Goal: Task Accomplishment & Management: Use online tool/utility

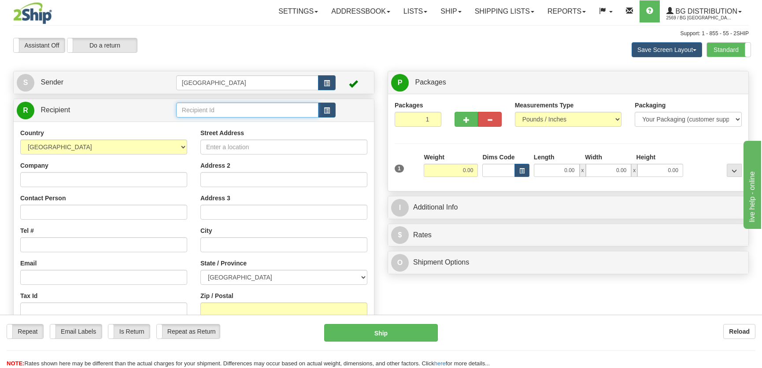
click at [229, 107] on input "text" at bounding box center [247, 110] width 142 height 15
click at [239, 127] on div "9533" at bounding box center [244, 124] width 133 height 10
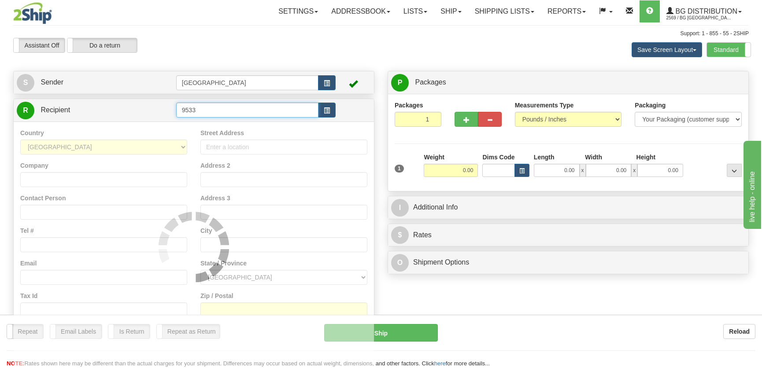
type input "9533"
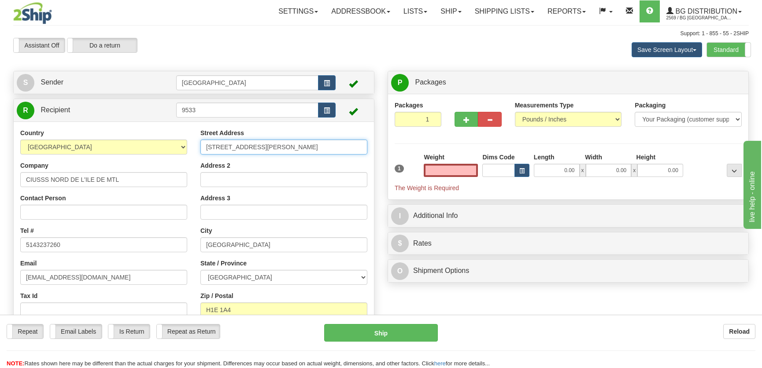
type input "0.00"
drag, startPoint x: 301, startPoint y: 150, endPoint x: 132, endPoint y: 149, distance: 169.1
click at [132, 149] on div "Country AFGHANISTAN ALAND ISLANDS ALBANIA ALGERIA AMERICAN SAMOA ANDORRA ANGOLA…" at bounding box center [194, 243] width 360 height 228
type input "1385 rue Jean-Talon"
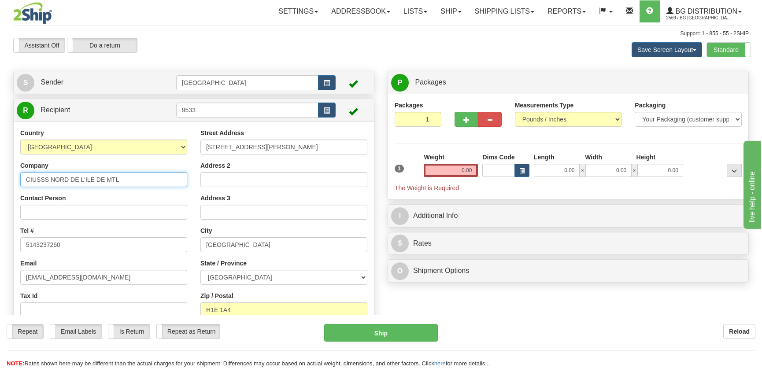
type input "Hopital Jean-Talon"
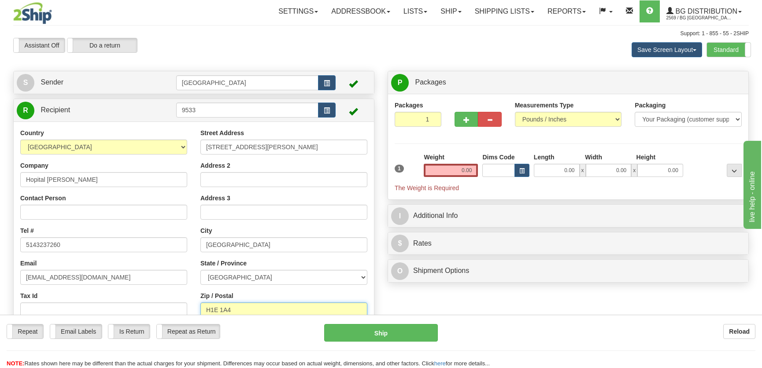
type input "H2E 1S6"
click at [568, 170] on input "0.00" at bounding box center [557, 170] width 46 height 13
type input "15.00"
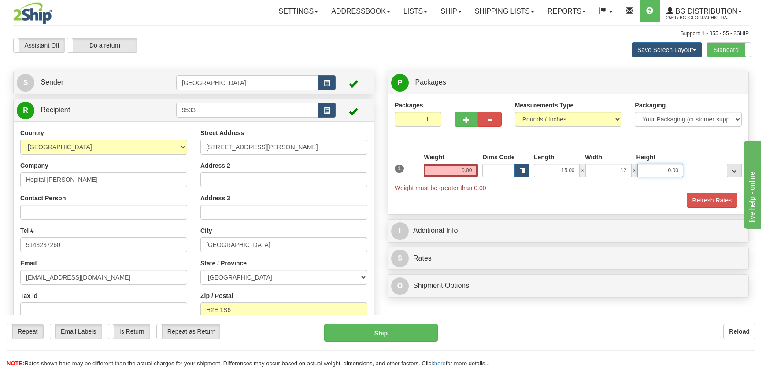
type input "12.00"
type input "11.00"
click at [289, 185] on input "Address 2" at bounding box center [283, 179] width 167 height 15
type input "Quai rue garnier"
click at [467, 171] on input "0.00" at bounding box center [451, 170] width 54 height 13
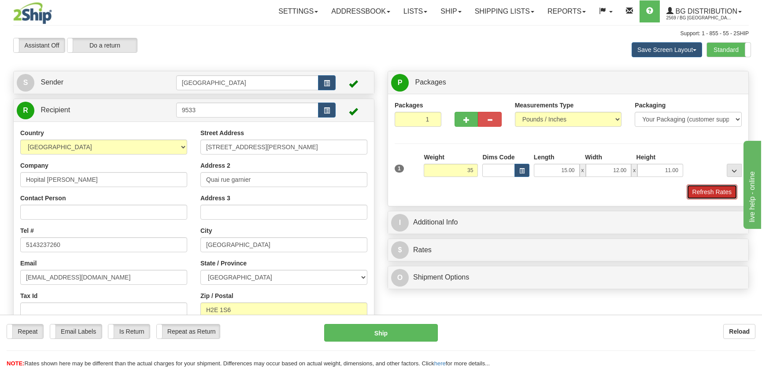
click at [694, 191] on button "Refresh Rates" at bounding box center [712, 192] width 51 height 15
type input "35.00"
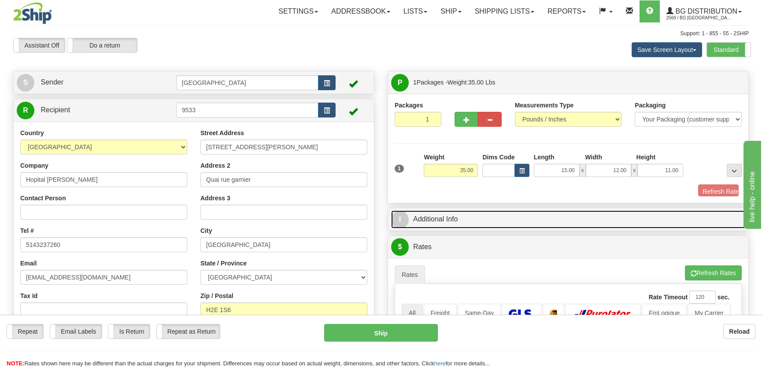
click at [667, 210] on link "I Additional Info" at bounding box center [568, 219] width 354 height 18
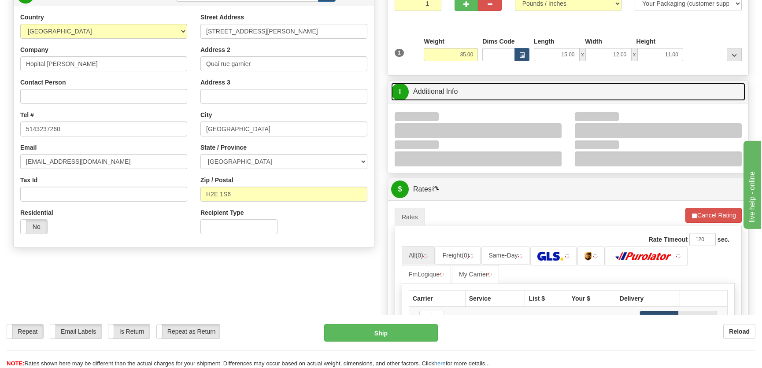
scroll to position [120, 0]
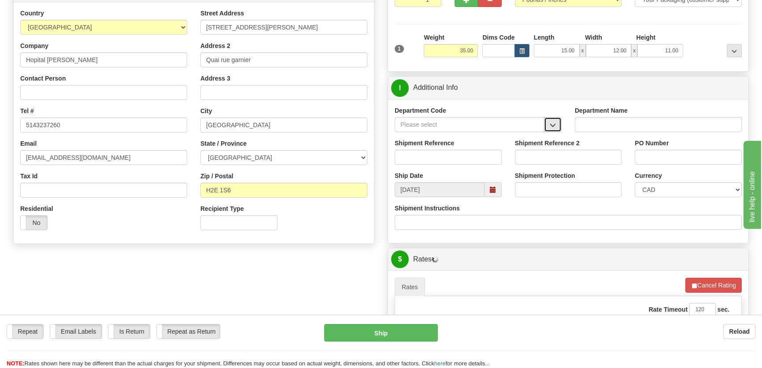
click at [556, 121] on button "button" at bounding box center [553, 124] width 18 height 15
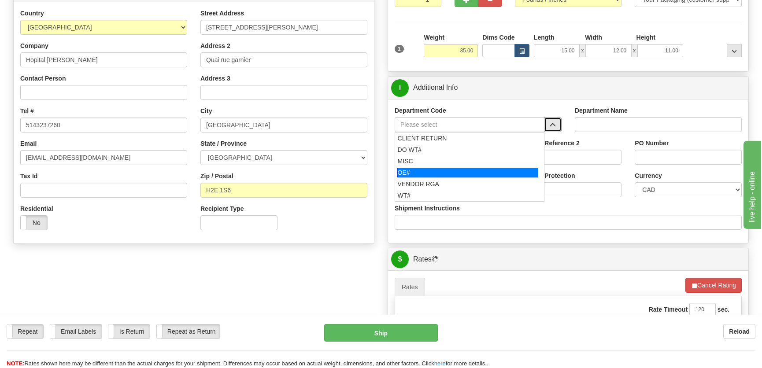
click at [450, 172] on div "OE#" at bounding box center [467, 173] width 141 height 10
type input "OE#"
type input "ORDERS"
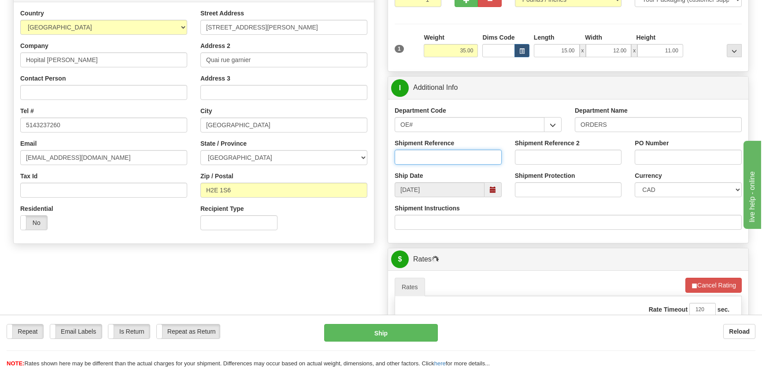
click at [457, 157] on input "Shipment Reference" at bounding box center [448, 157] width 107 height 15
type input "50321754-00"
click at [657, 157] on input "PO Number" at bounding box center [688, 157] width 107 height 15
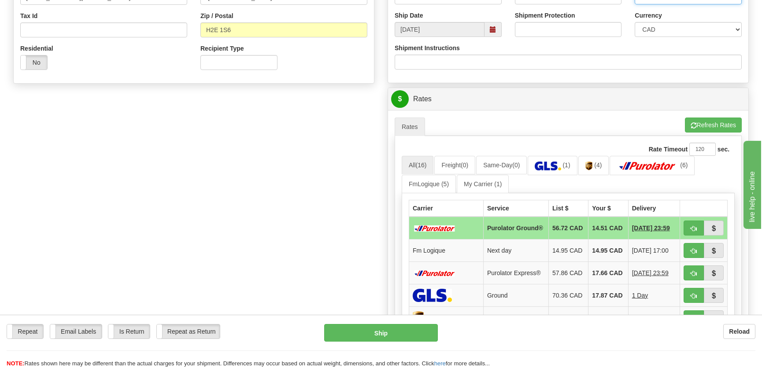
scroll to position [320, 0]
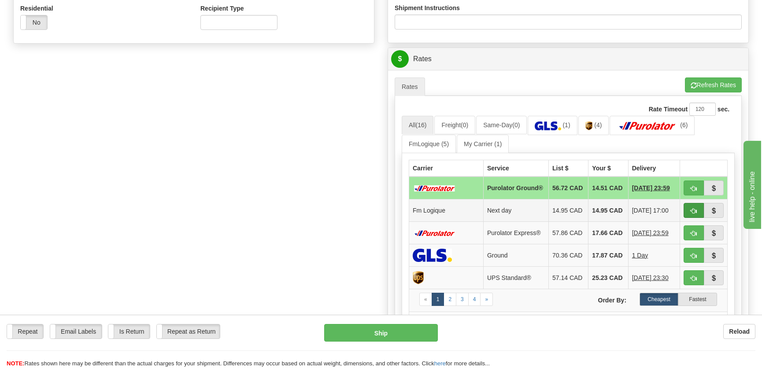
type input "."
click at [694, 211] on span "button" at bounding box center [693, 211] width 6 height 6
type input "jour"
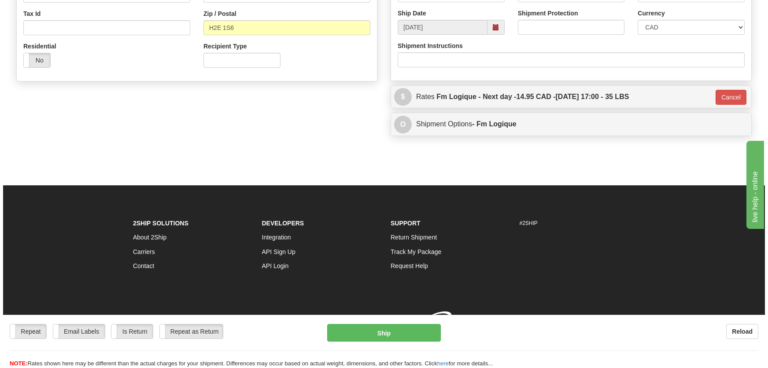
scroll to position [295, 0]
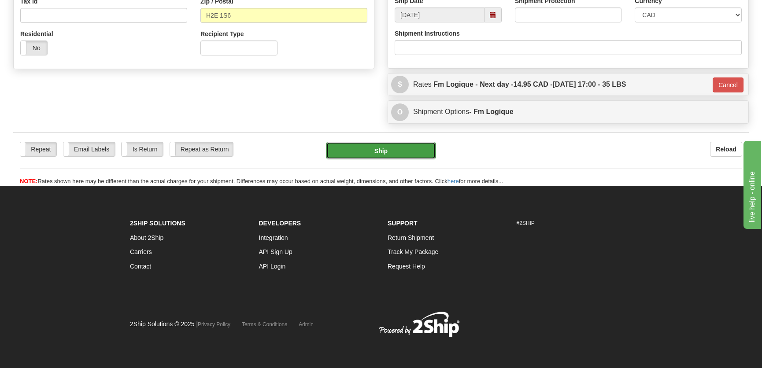
click at [391, 159] on button "Ship" at bounding box center [380, 151] width 109 height 18
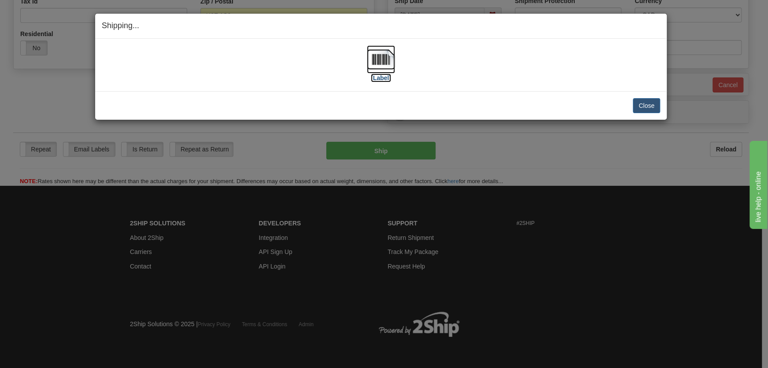
click at [391, 62] on img at bounding box center [381, 59] width 28 height 28
click at [652, 105] on button "Close" at bounding box center [646, 105] width 27 height 15
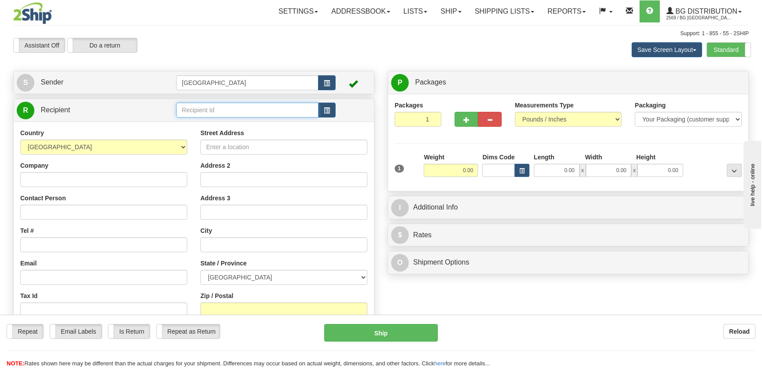
click at [207, 110] on input "text" at bounding box center [247, 110] width 142 height 15
click at [211, 126] on div "BG WIN" at bounding box center [244, 124] width 133 height 10
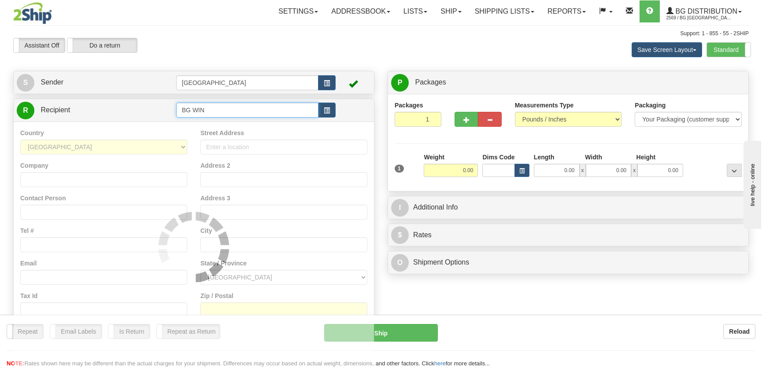
type input "BG WIN"
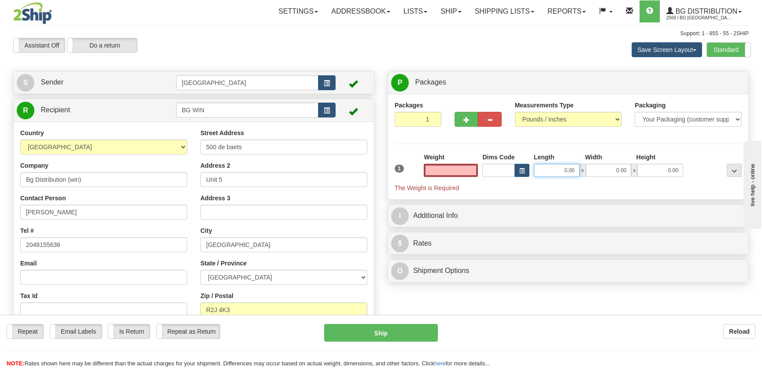
type input "0.00"
click at [558, 165] on input "0.00" at bounding box center [557, 170] width 46 height 13
type input "13.00"
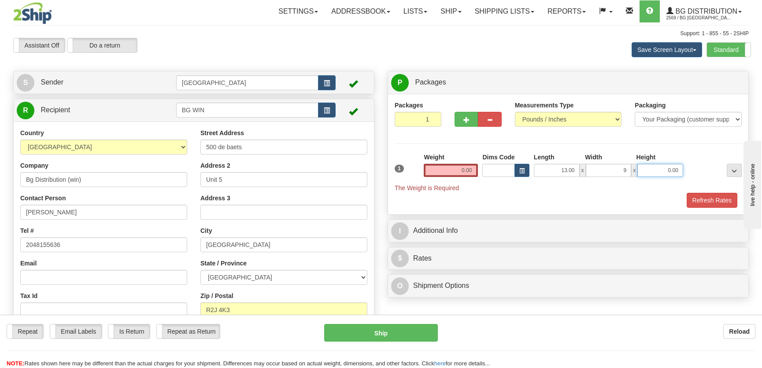
type input "9.00"
click at [468, 172] on input "0.00" at bounding box center [451, 170] width 54 height 13
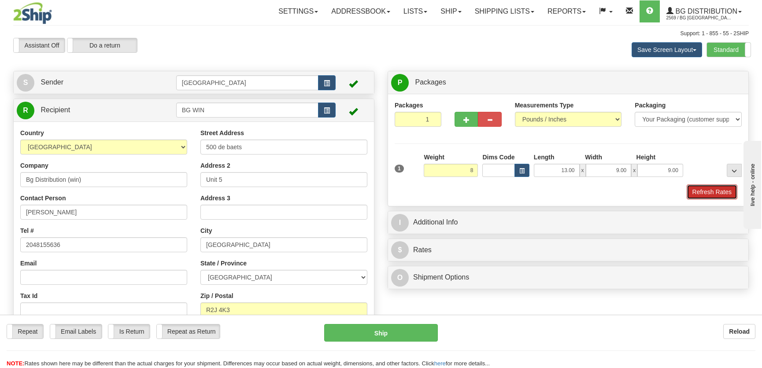
click at [701, 192] on button "Refresh Rates" at bounding box center [712, 192] width 51 height 15
type input "8.00"
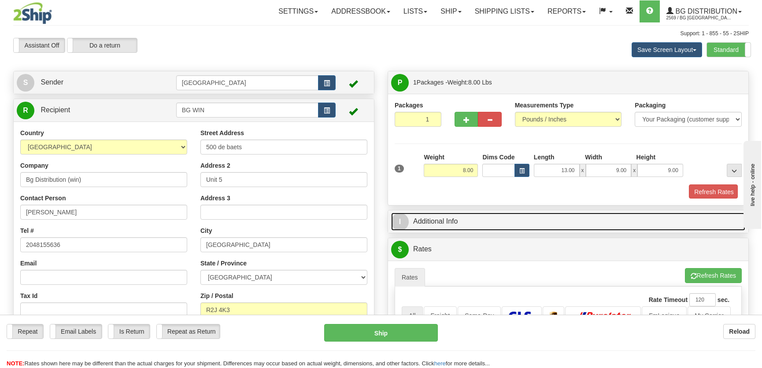
click at [671, 213] on link "I Additional Info" at bounding box center [568, 222] width 354 height 18
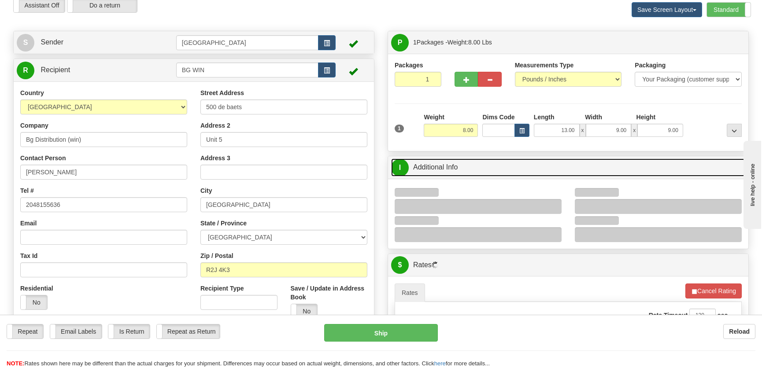
scroll to position [80, 0]
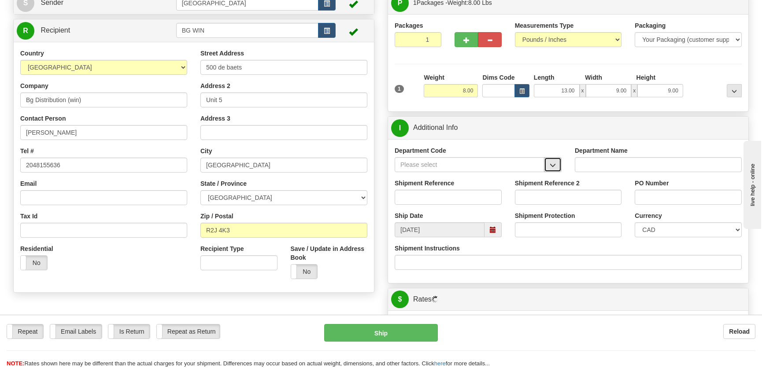
click at [552, 160] on button "button" at bounding box center [553, 164] width 18 height 15
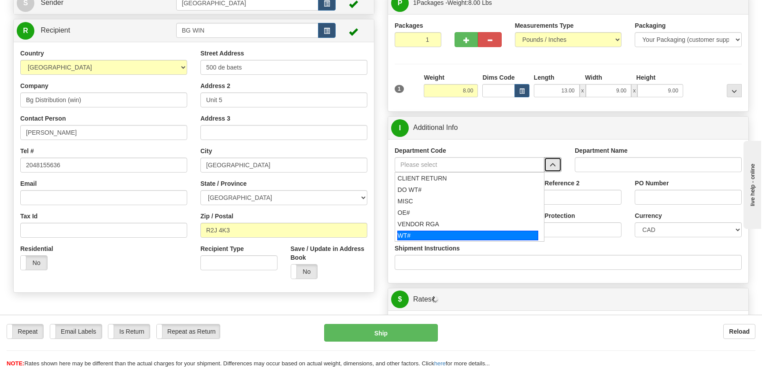
click at [430, 231] on div "WT#" at bounding box center [467, 236] width 141 height 10
type input "WT#"
type input "WAREHOUSE TRANSFERS"
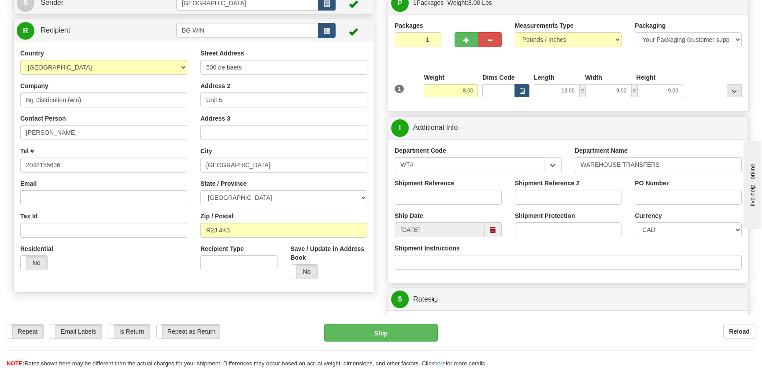
click at [437, 207] on div "Shipment Reference" at bounding box center [448, 195] width 120 height 33
click at [443, 198] on input "Shipment Reference" at bounding box center [448, 197] width 107 height 15
type input "165601-00"
drag, startPoint x: 689, startPoint y: 199, endPoint x: 671, endPoint y: 193, distance: 18.7
click at [686, 198] on input "PO Number" at bounding box center [688, 197] width 107 height 15
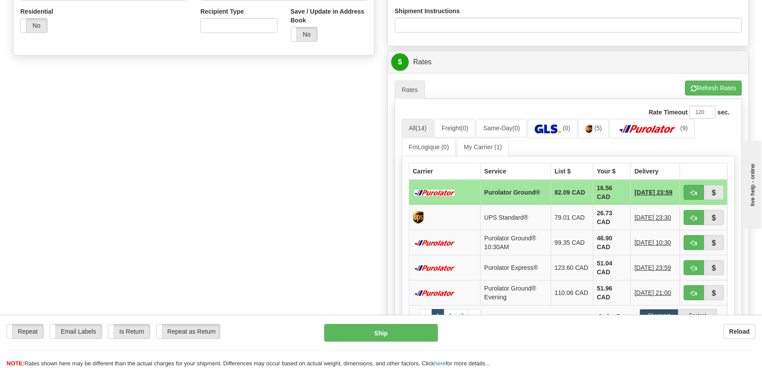
scroll to position [320, 0]
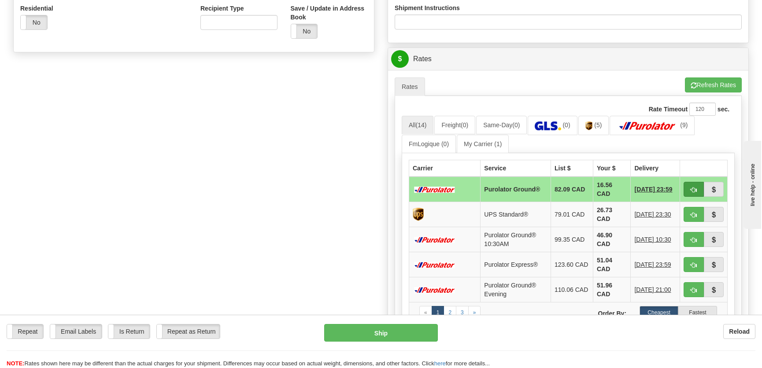
type input "."
click at [689, 186] on button "button" at bounding box center [693, 189] width 20 height 15
type input "260"
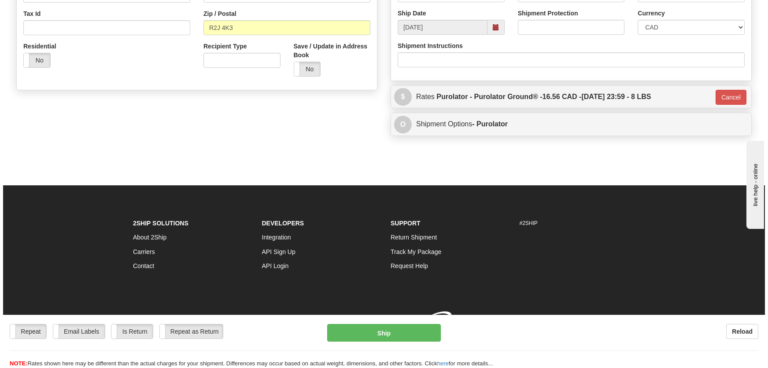
scroll to position [295, 0]
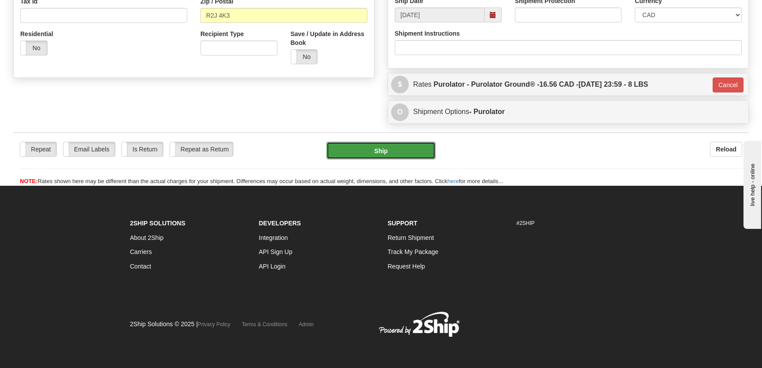
click at [367, 150] on button "Ship" at bounding box center [380, 151] width 109 height 18
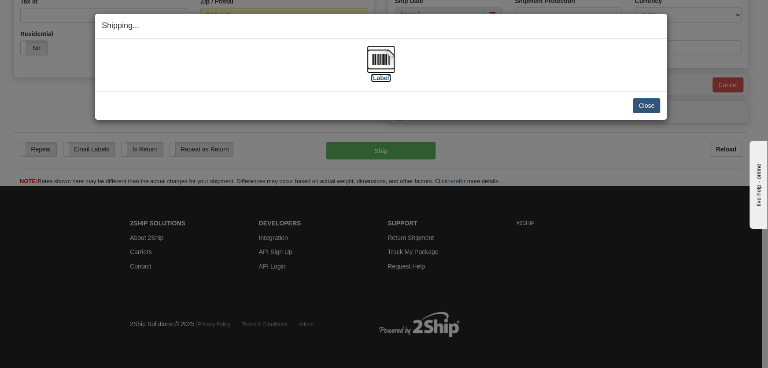
click at [376, 74] on label "[Label]" at bounding box center [381, 78] width 20 height 9
click at [642, 103] on button "Close" at bounding box center [646, 105] width 27 height 15
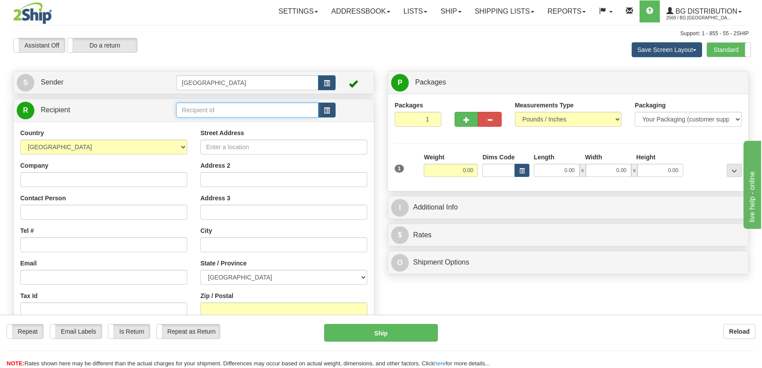
click at [237, 114] on input "text" at bounding box center [247, 110] width 142 height 15
click at [247, 122] on div "BG TOR" at bounding box center [244, 124] width 133 height 10
type input "BG TOR"
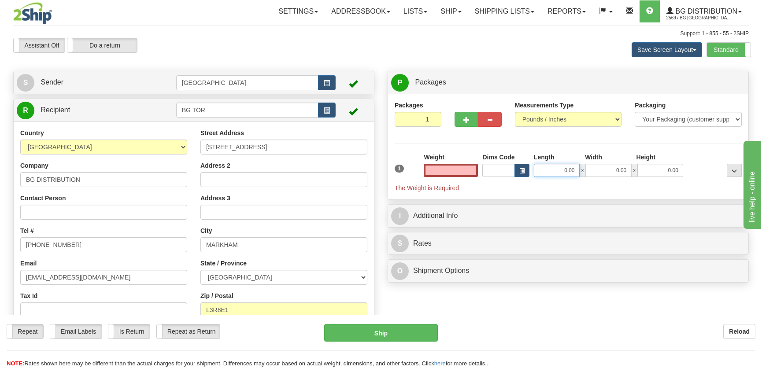
type input "0.00"
click at [554, 170] on input "0.00" at bounding box center [557, 170] width 46 height 13
type input "15.00"
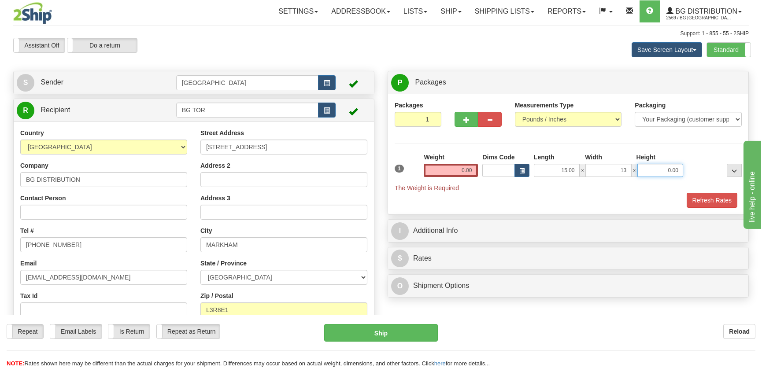
type input "13.00"
type input "7.00"
click at [468, 167] on input "0.00" at bounding box center [451, 170] width 54 height 13
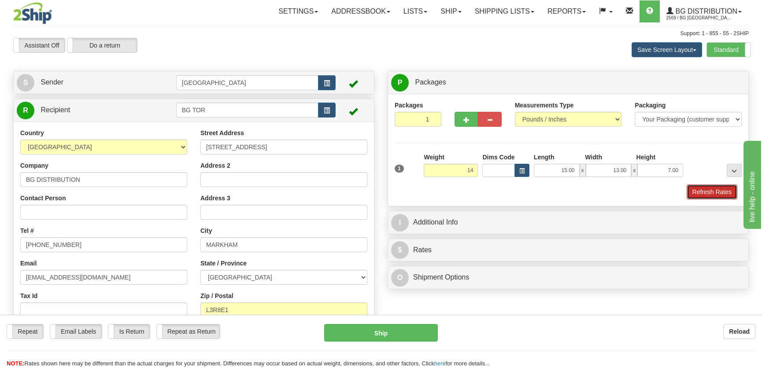
type input "14.00"
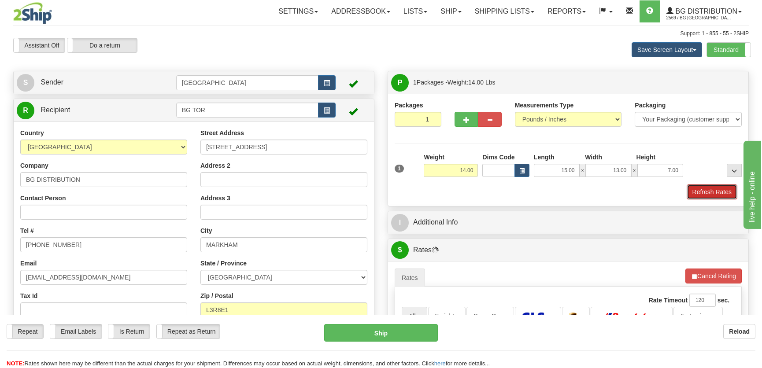
click at [693, 188] on button "Refresh Rates" at bounding box center [712, 192] width 51 height 15
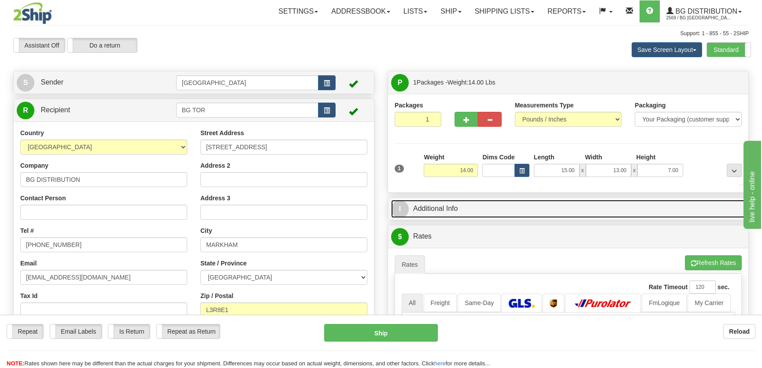
click at [630, 208] on link "I Additional Info" at bounding box center [568, 209] width 354 height 18
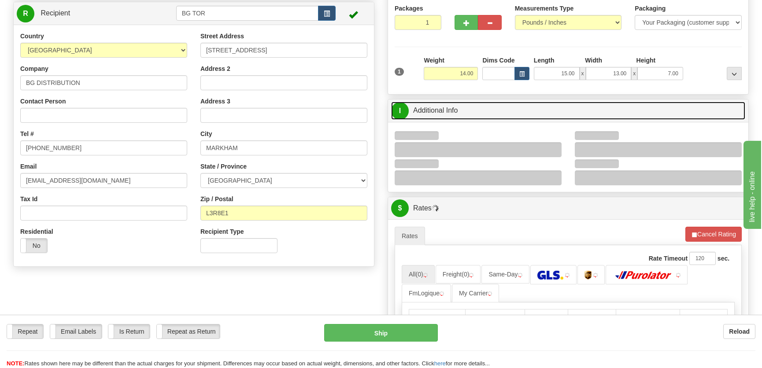
scroll to position [120, 0]
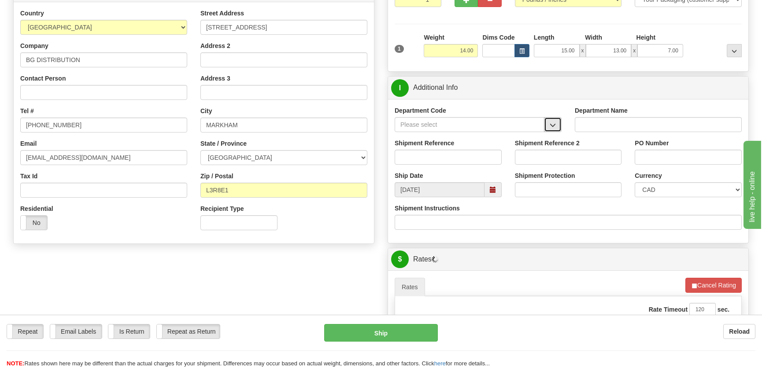
click at [550, 125] on span "button" at bounding box center [553, 125] width 6 height 6
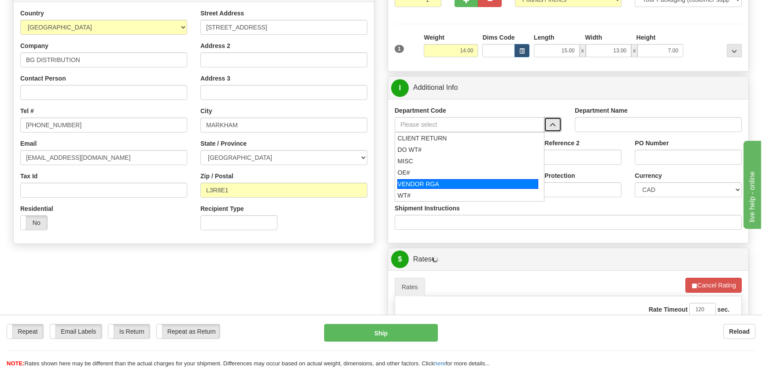
click at [419, 191] on div "WT#" at bounding box center [468, 195] width 140 height 9
type input "WT#"
type input "WAREHOUSE TRANSFERS"
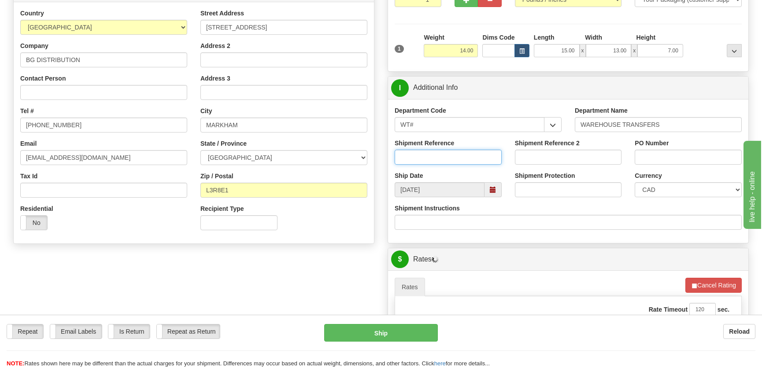
click at [439, 151] on input "Shipment Reference" at bounding box center [448, 157] width 107 height 15
type input "transfers toronto"
click at [669, 153] on input "PO Number" at bounding box center [688, 157] width 107 height 15
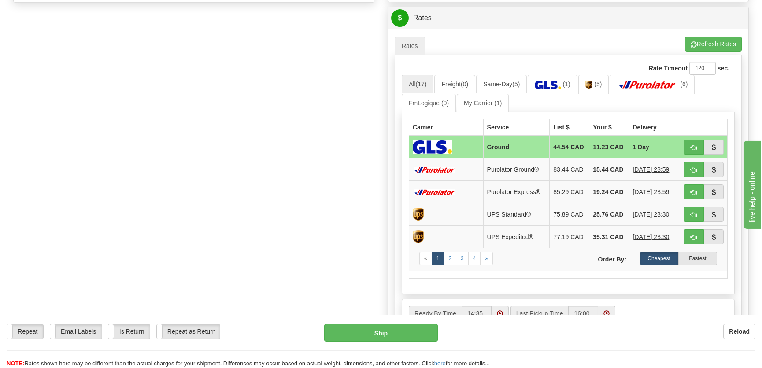
scroll to position [400, 0]
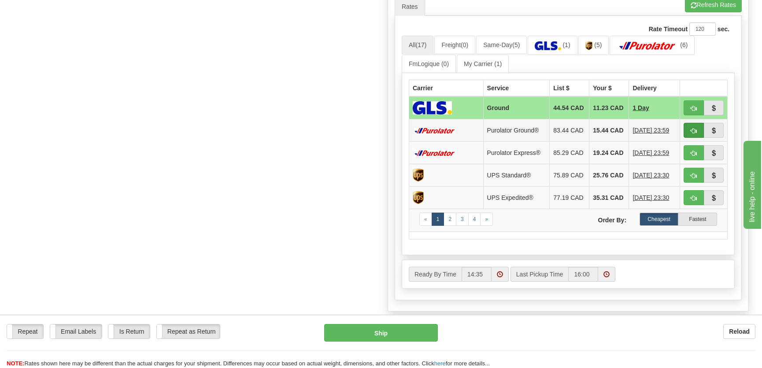
type input "."
click at [693, 138] on button "button" at bounding box center [693, 130] width 20 height 15
type input "260"
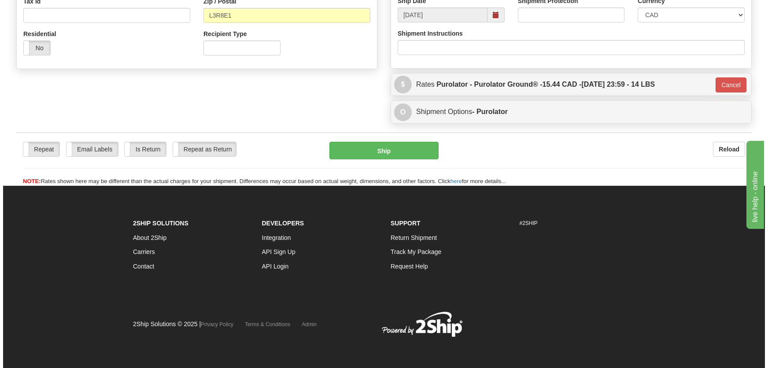
scroll to position [295, 0]
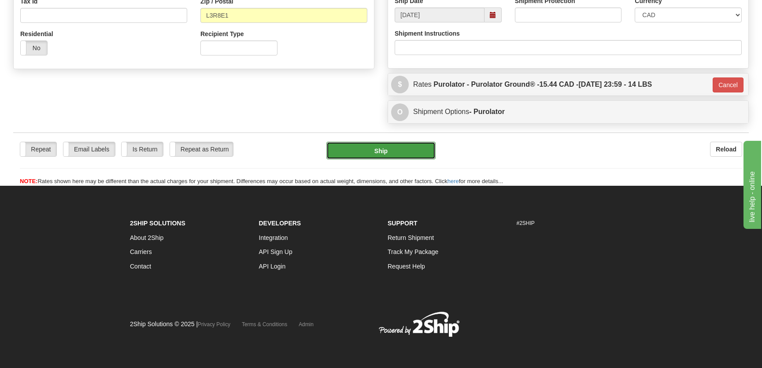
click at [399, 144] on button "Ship" at bounding box center [380, 151] width 109 height 18
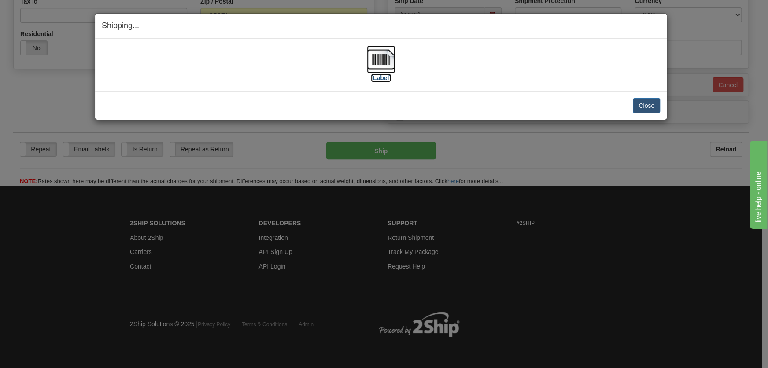
click at [388, 63] on img at bounding box center [381, 59] width 28 height 28
click at [653, 103] on button "Close" at bounding box center [646, 105] width 27 height 15
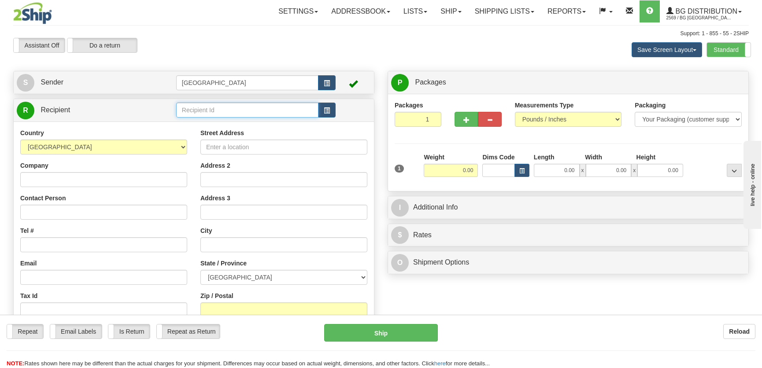
click at [227, 116] on input "text" at bounding box center [247, 110] width 142 height 15
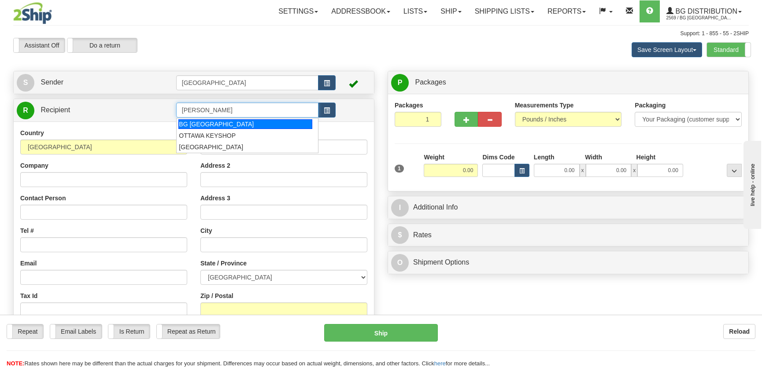
click at [232, 128] on div "BG [GEOGRAPHIC_DATA]" at bounding box center [244, 124] width 133 height 10
type input "BG [GEOGRAPHIC_DATA]"
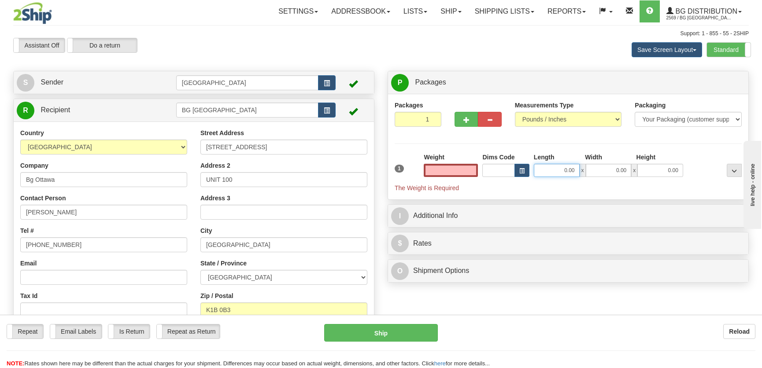
type input "0.00"
click at [571, 172] on input "0.00" at bounding box center [557, 170] width 46 height 13
type input "10.00"
type input "9.00"
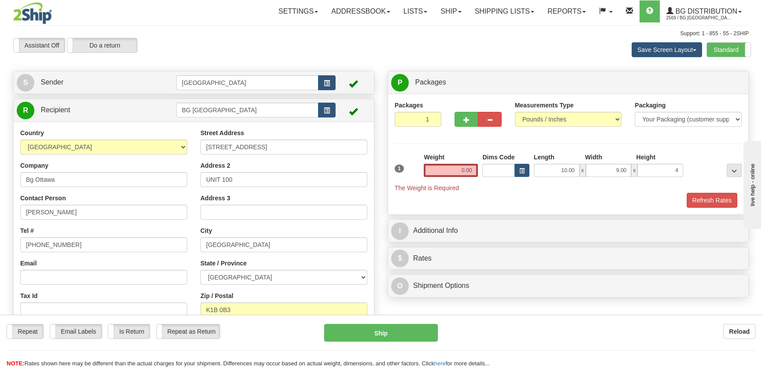
type input "4.00"
click at [451, 181] on div "Weight 0.00" at bounding box center [450, 168] width 59 height 31
click at [459, 172] on input "0.00" at bounding box center [451, 170] width 54 height 13
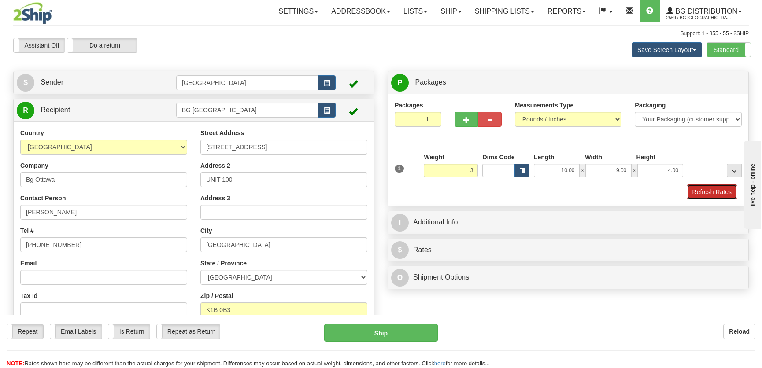
click at [706, 191] on button "Refresh Rates" at bounding box center [712, 192] width 51 height 15
type input "3.00"
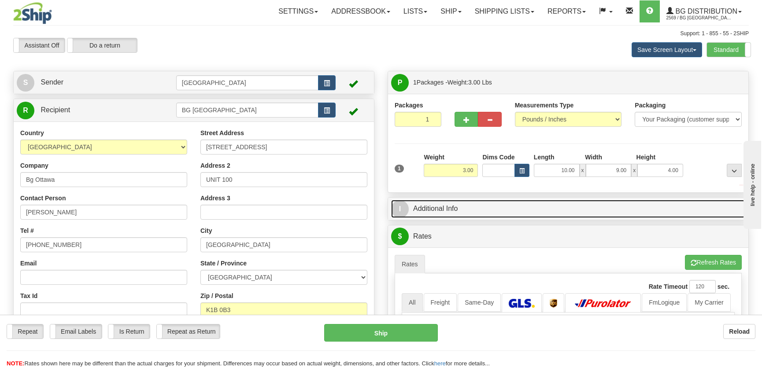
click at [658, 207] on link "I Additional Info" at bounding box center [568, 209] width 354 height 18
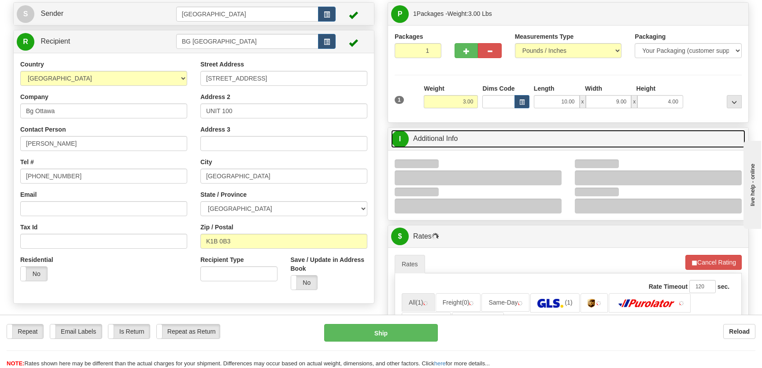
scroll to position [80, 0]
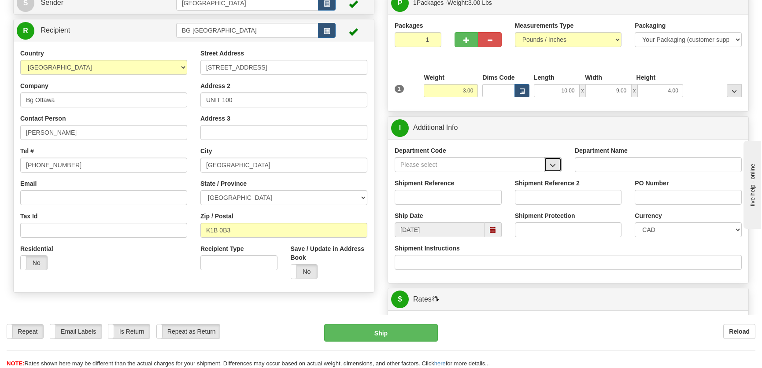
click at [552, 160] on button "button" at bounding box center [553, 164] width 18 height 15
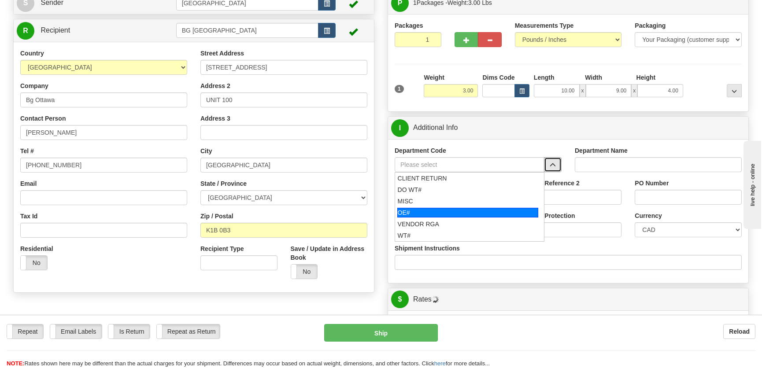
click at [429, 208] on div "OE#" at bounding box center [467, 213] width 141 height 10
type input "OE#"
type input "ORDERS"
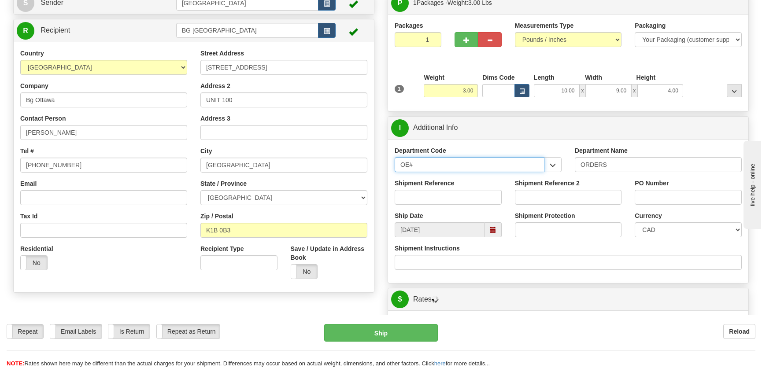
click at [438, 168] on input "OE#" at bounding box center [470, 164] width 150 height 15
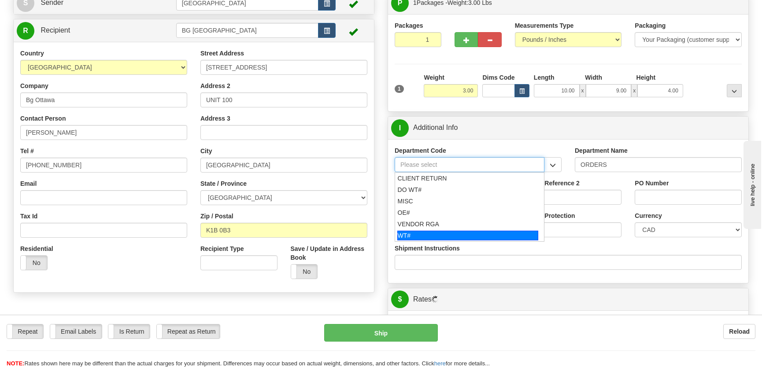
click at [425, 231] on div "WT#" at bounding box center [467, 236] width 141 height 10
type input "WT#"
type input "WAREHOUSE TRANSFERS"
type input "WT#"
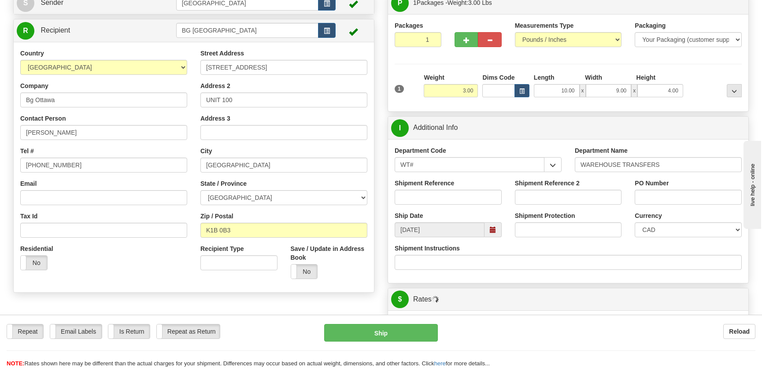
click at [439, 188] on div "Shipment Reference" at bounding box center [448, 192] width 107 height 26
drag, startPoint x: 439, startPoint y: 188, endPoint x: 443, endPoint y: 193, distance: 6.0
click at [443, 193] on div "Shipment Reference" at bounding box center [448, 192] width 107 height 26
click at [443, 193] on input "Shipment Reference" at bounding box center [448, 197] width 107 height 15
type input "165597-00"
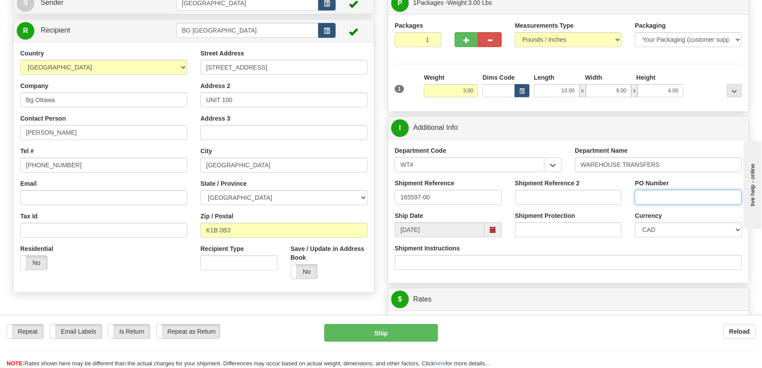
click at [650, 193] on input "PO Number" at bounding box center [688, 197] width 107 height 15
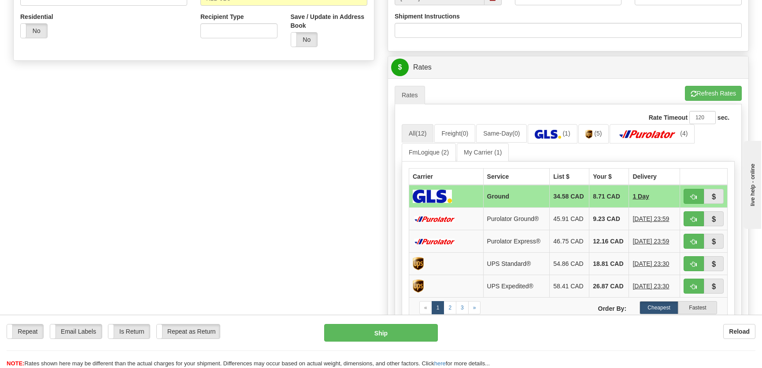
scroll to position [320, 0]
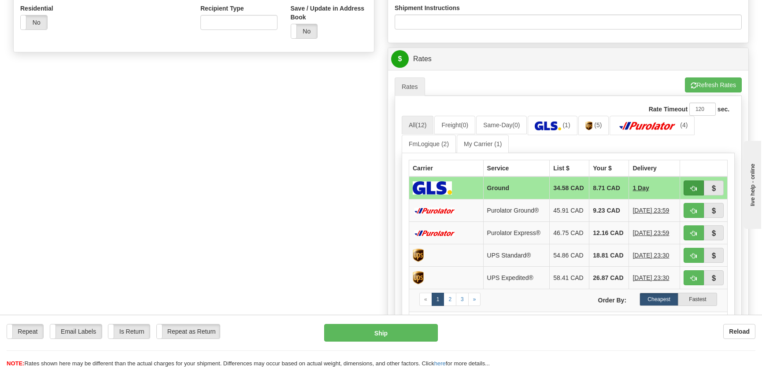
type input "."
click at [690, 189] on button "button" at bounding box center [693, 188] width 20 height 15
type input "1"
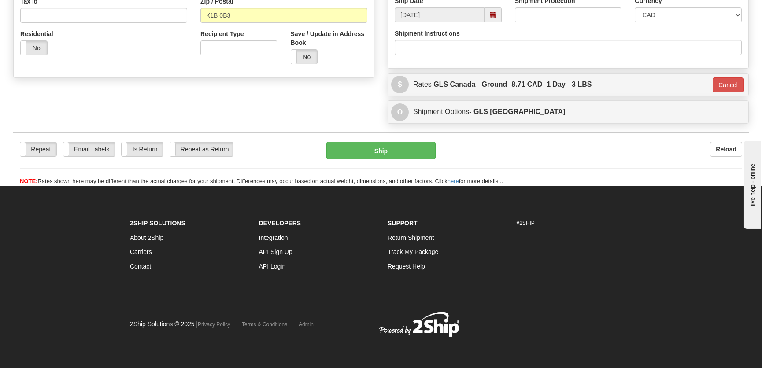
scroll to position [295, 0]
click at [731, 84] on button "Cancel" at bounding box center [728, 85] width 31 height 15
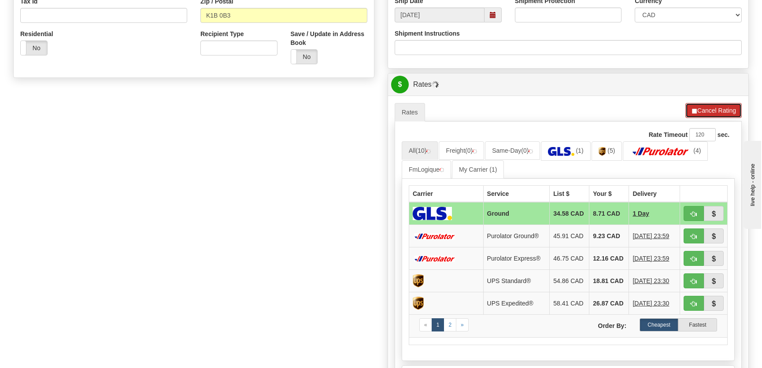
click at [711, 110] on button "Cancel Rating" at bounding box center [713, 110] width 56 height 15
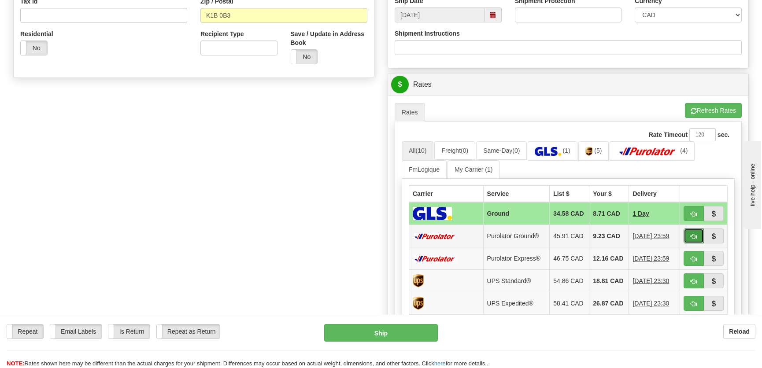
click at [689, 239] on button "button" at bounding box center [693, 236] width 20 height 15
type input "260"
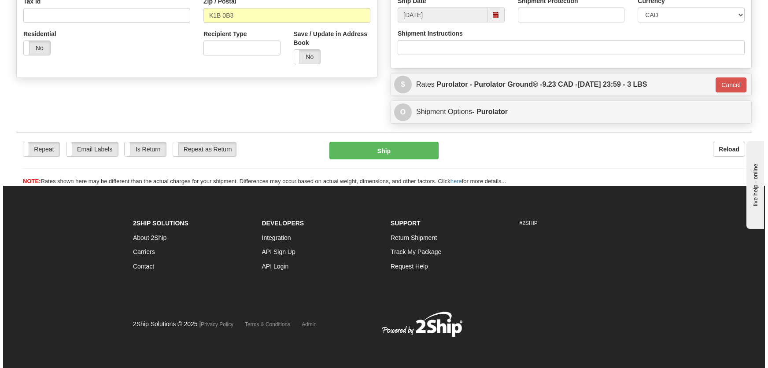
scroll to position [289, 0]
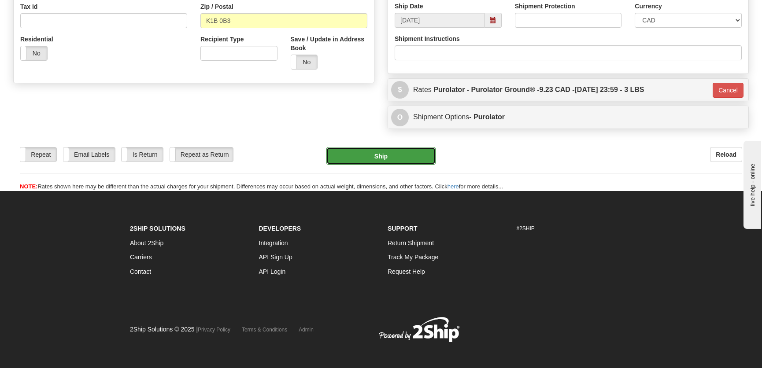
click at [380, 147] on button "Ship" at bounding box center [380, 156] width 109 height 18
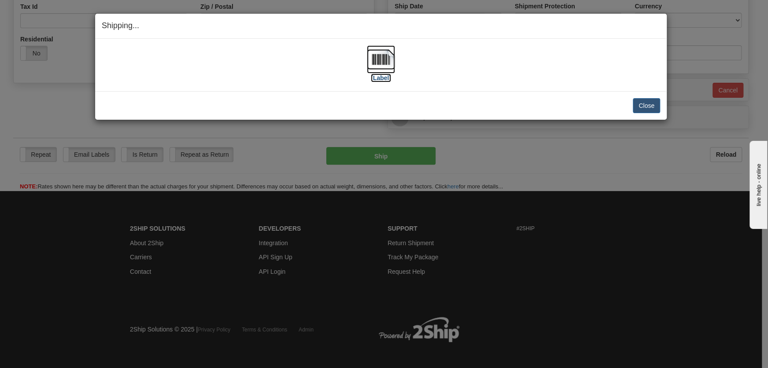
click at [387, 69] on img at bounding box center [381, 59] width 28 height 28
click at [637, 104] on button "Close" at bounding box center [646, 105] width 27 height 15
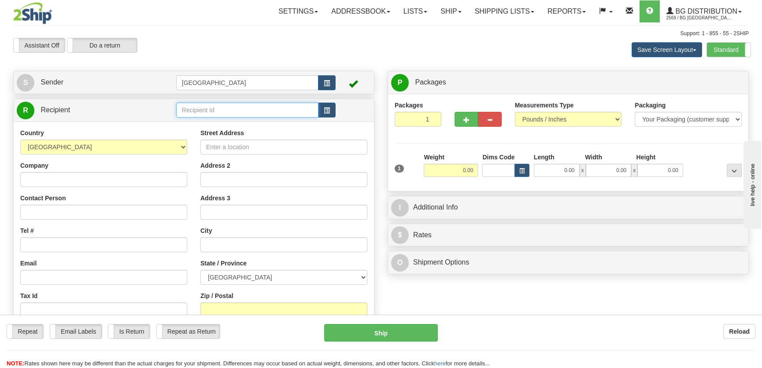
click at [220, 112] on input "text" at bounding box center [247, 110] width 142 height 15
click at [226, 121] on div "[GEOGRAPHIC_DATA]" at bounding box center [244, 124] width 133 height 10
type input "[GEOGRAPHIC_DATA]"
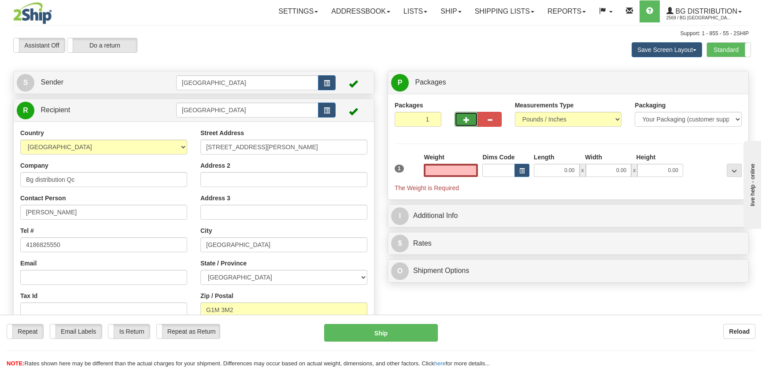
type input "0.00"
click at [465, 118] on span "button" at bounding box center [466, 120] width 6 height 6
radio input "true"
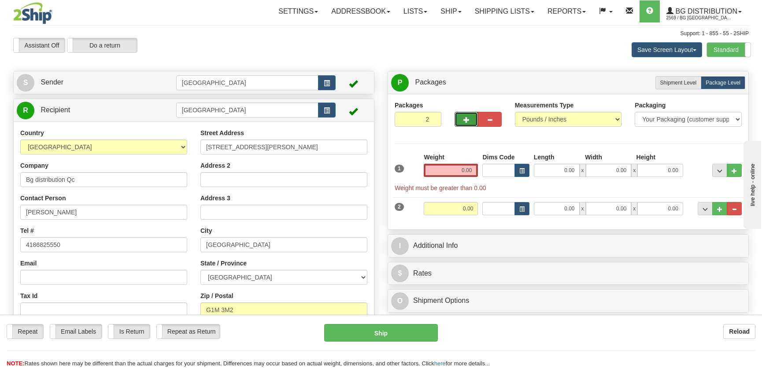
click at [462, 121] on button "button" at bounding box center [465, 119] width 23 height 15
type input "3"
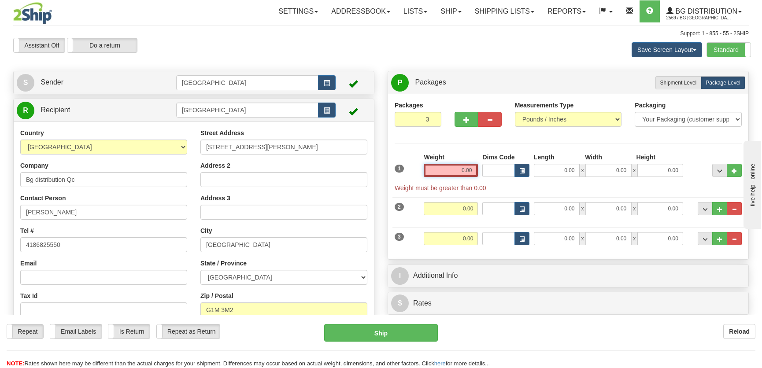
click at [462, 169] on input "0.00" at bounding box center [451, 170] width 54 height 13
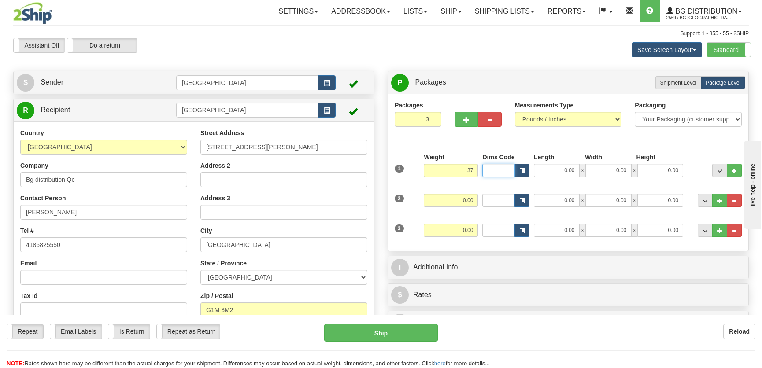
type input "37.00"
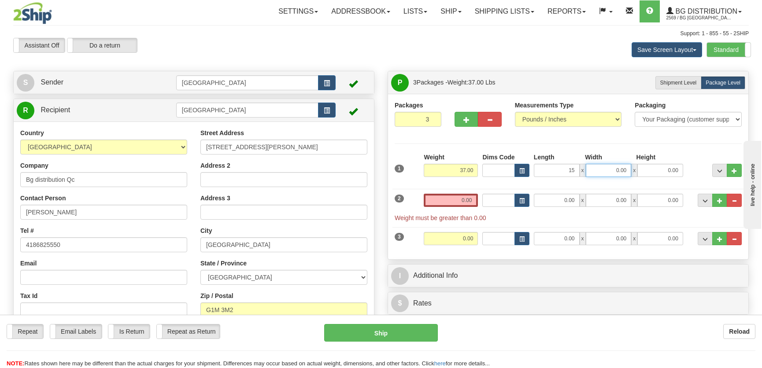
type input "15.00"
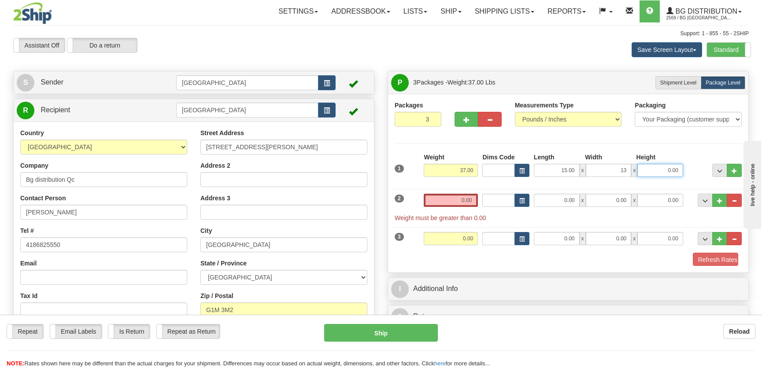
type input "13.00"
type input "7"
type input "8.00"
click at [465, 202] on input "0.00" at bounding box center [451, 200] width 54 height 13
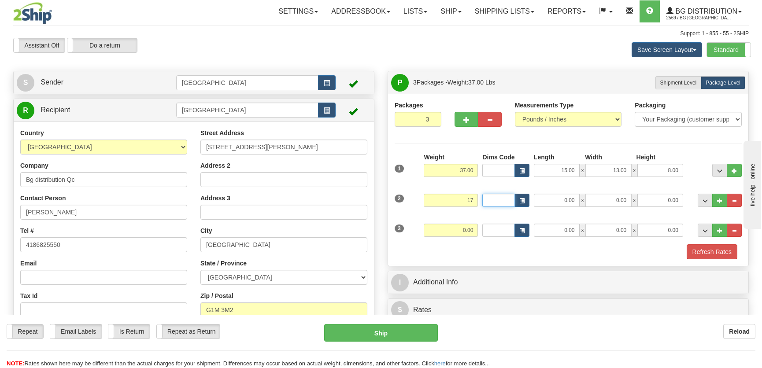
type input "17.00"
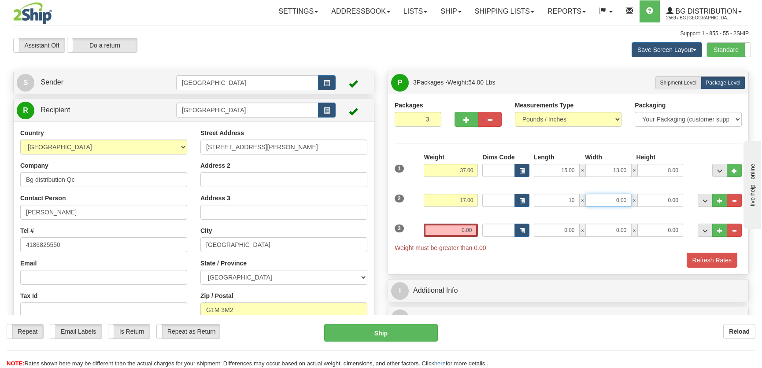
type input "10.00"
type input "15.00"
click at [548, 229] on input "0.00" at bounding box center [557, 230] width 46 height 13
type input "11.00"
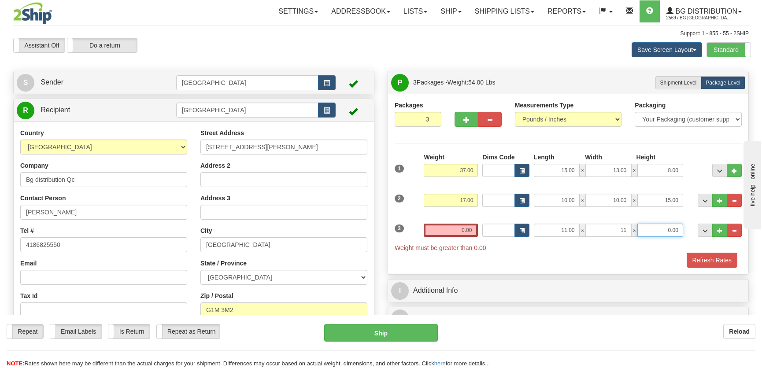
type input "11.00"
type input "5"
drag, startPoint x: 660, startPoint y: 231, endPoint x: 682, endPoint y: 232, distance: 22.5
click at [682, 232] on input "8" at bounding box center [660, 230] width 46 height 13
type input "5.00"
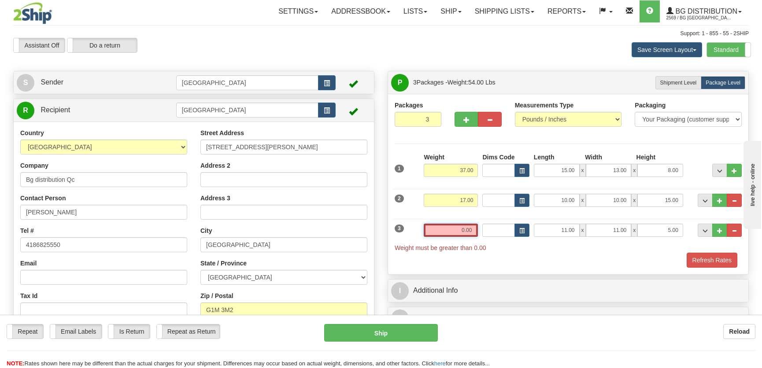
click at [469, 233] on input "0.00" at bounding box center [451, 230] width 54 height 13
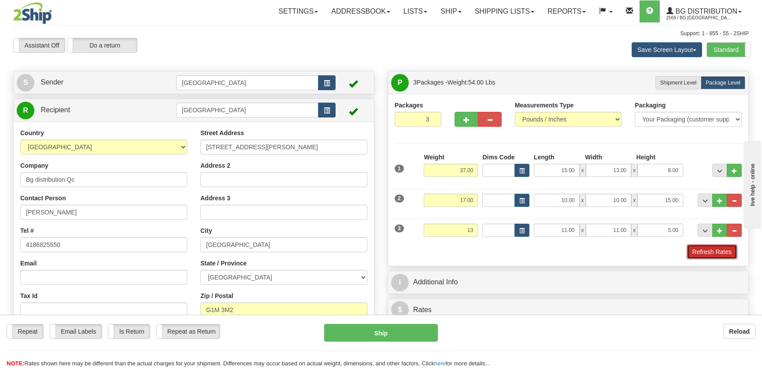
click at [703, 252] on button "Refresh Rates" at bounding box center [712, 251] width 51 height 15
type input "13.00"
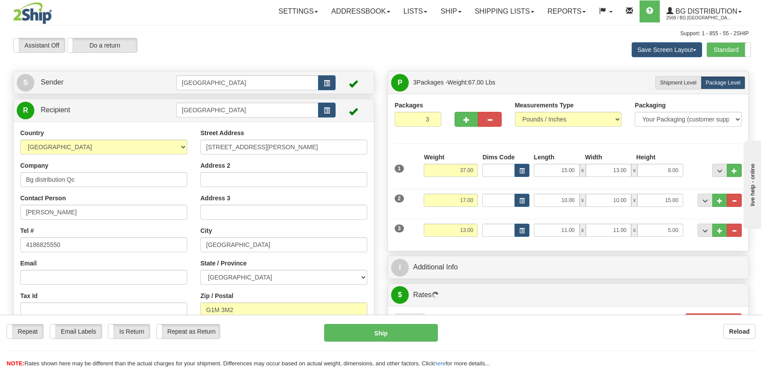
scroll to position [120, 0]
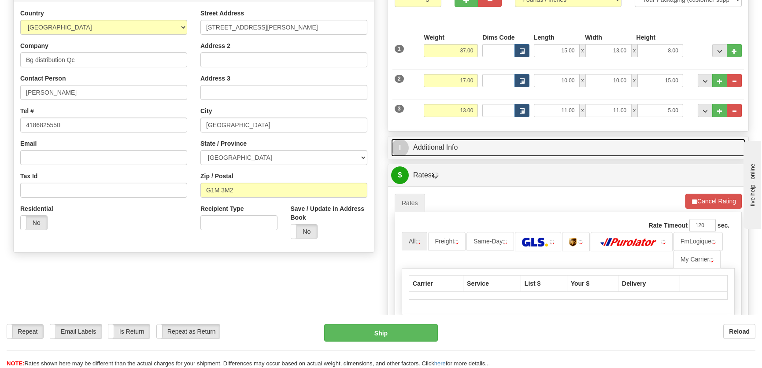
click at [495, 149] on link "I Additional Info" at bounding box center [568, 148] width 354 height 18
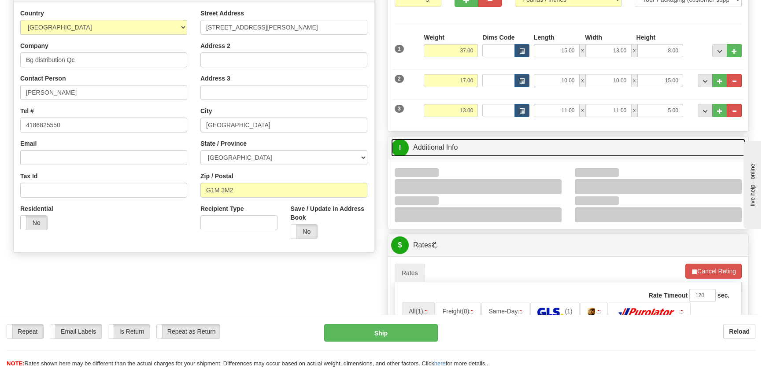
scroll to position [240, 0]
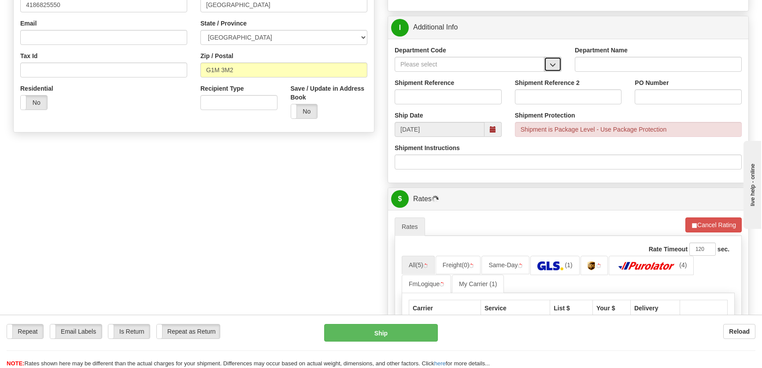
click at [548, 65] on button "button" at bounding box center [553, 64] width 18 height 15
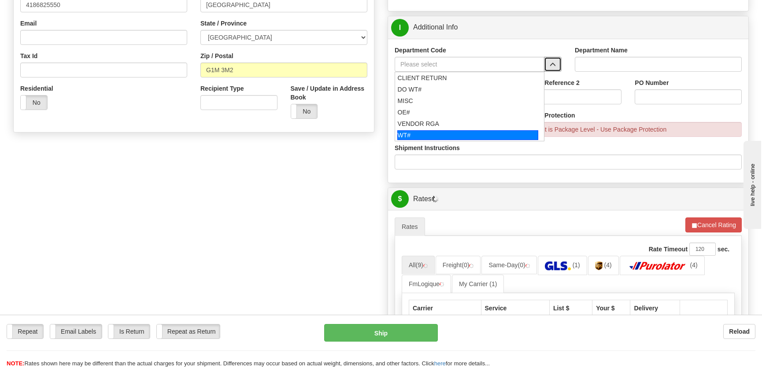
click at [440, 138] on div "WT#" at bounding box center [467, 135] width 141 height 10
type input "WT#"
type input "WAREHOUSE TRANSFERS"
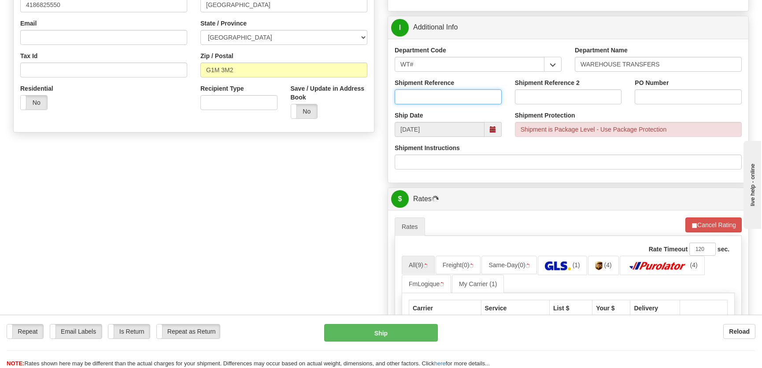
click at [451, 100] on input "Shipment Reference" at bounding box center [448, 96] width 107 height 15
type input "transfers Québec"
click at [656, 101] on input "PO Number" at bounding box center [688, 96] width 107 height 15
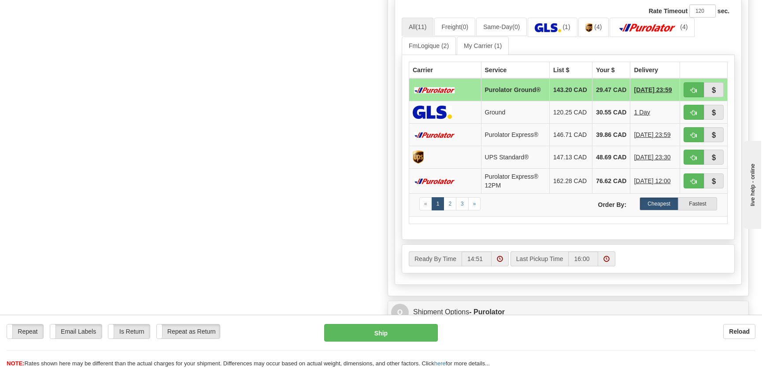
scroll to position [480, 0]
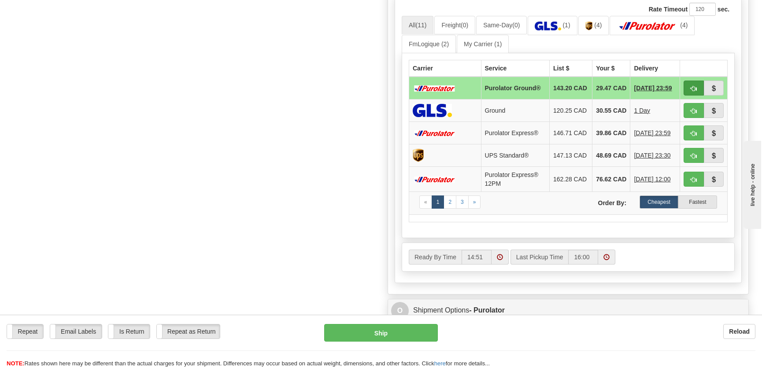
type input "."
click at [690, 89] on button "button" at bounding box center [693, 88] width 20 height 15
type input "260"
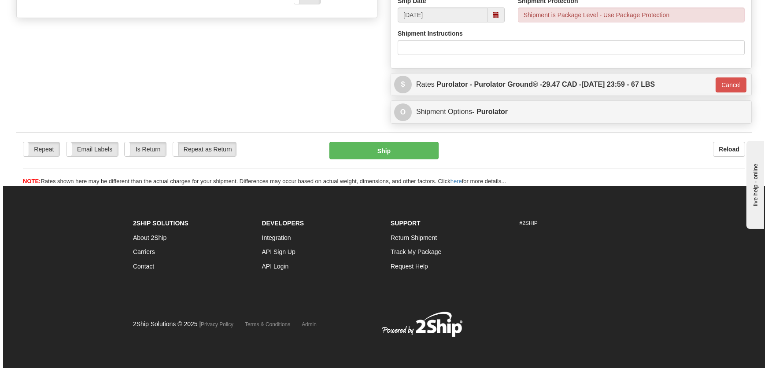
scroll to position [354, 0]
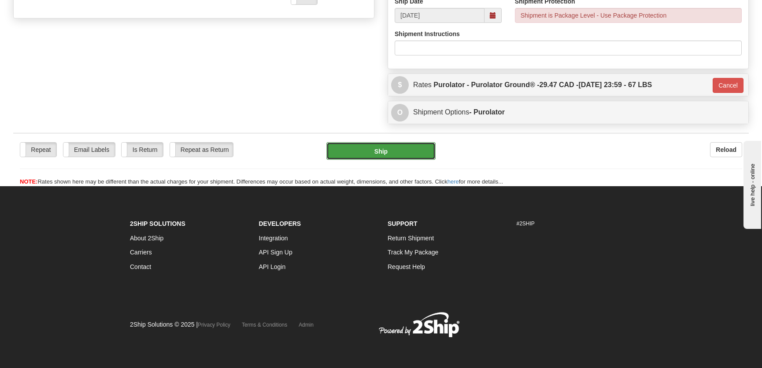
click at [401, 145] on button "Ship" at bounding box center [380, 151] width 109 height 18
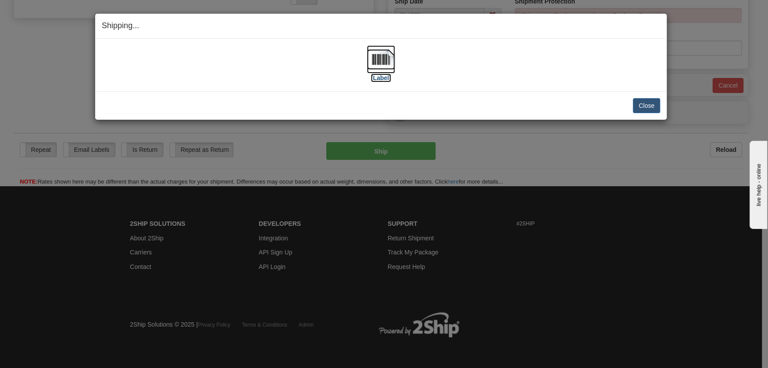
click at [386, 71] on img at bounding box center [381, 59] width 28 height 28
click at [646, 106] on button "Close" at bounding box center [646, 105] width 27 height 15
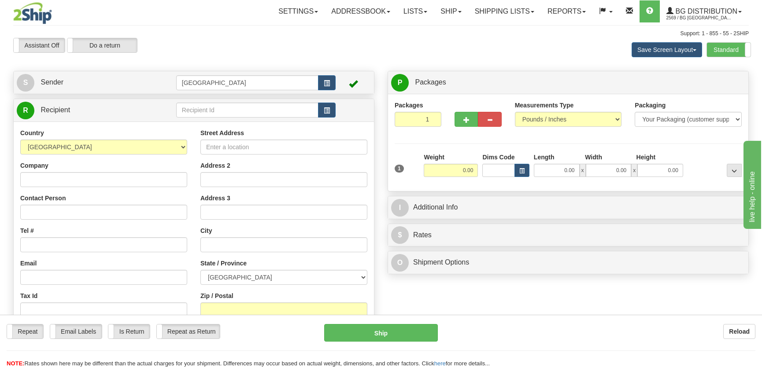
click at [210, 40] on div "Assistant On Assistant Off Do a return Do a return" at bounding box center [163, 45] width 312 height 15
click at [227, 111] on input "text" at bounding box center [247, 110] width 142 height 15
click at [231, 118] on ul "[GEOGRAPHIC_DATA]" at bounding box center [247, 124] width 142 height 12
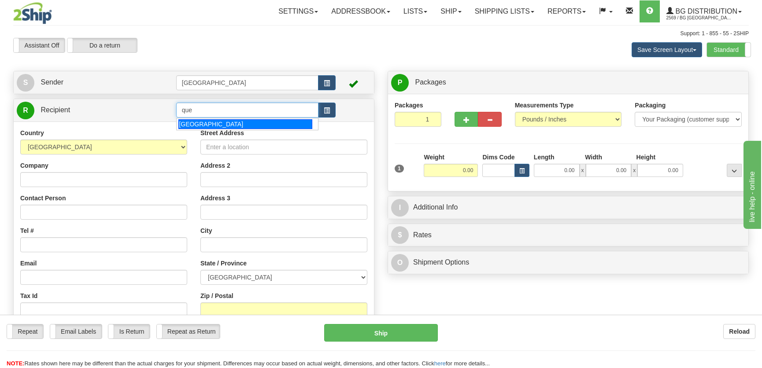
click at [234, 120] on div "[GEOGRAPHIC_DATA]" at bounding box center [244, 124] width 133 height 10
type input "[GEOGRAPHIC_DATA]"
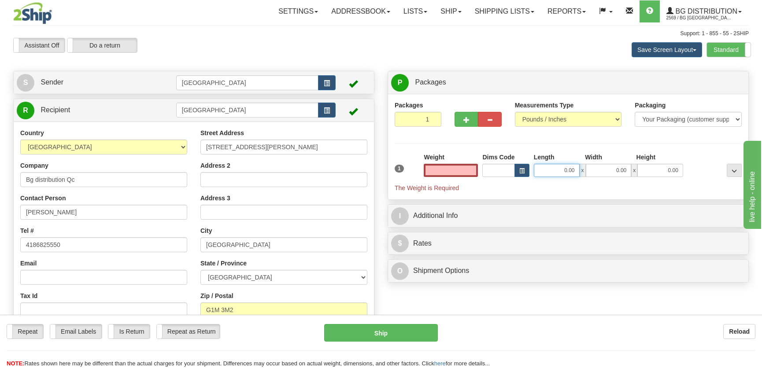
type input "0.00"
click at [572, 170] on input "0.00" at bounding box center [557, 170] width 46 height 13
type input "10.00"
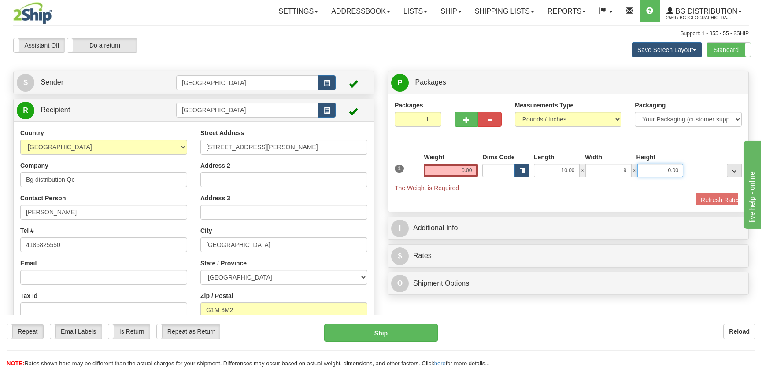
type input "9.00"
type input "4.00"
click at [450, 176] on input "0.00" at bounding box center [451, 170] width 54 height 13
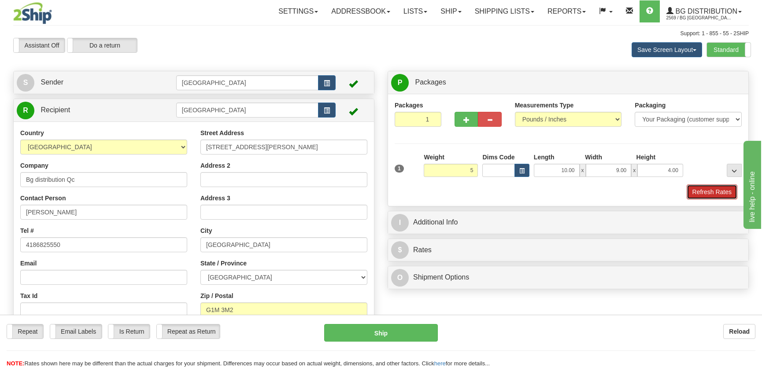
click at [697, 189] on button "Refresh Rates" at bounding box center [712, 192] width 51 height 15
type input "5.00"
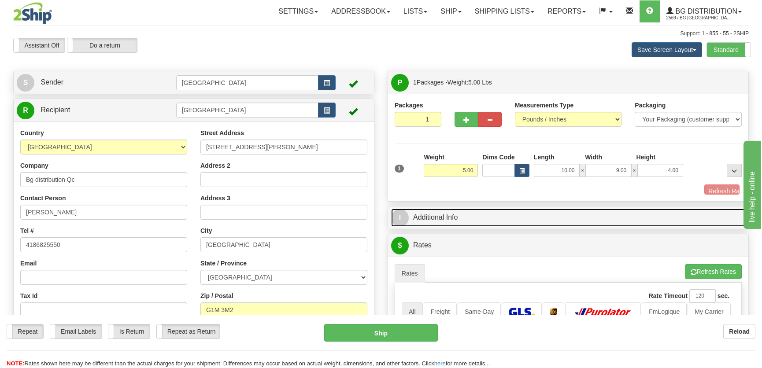
click at [655, 209] on link "I Additional Info" at bounding box center [568, 218] width 354 height 18
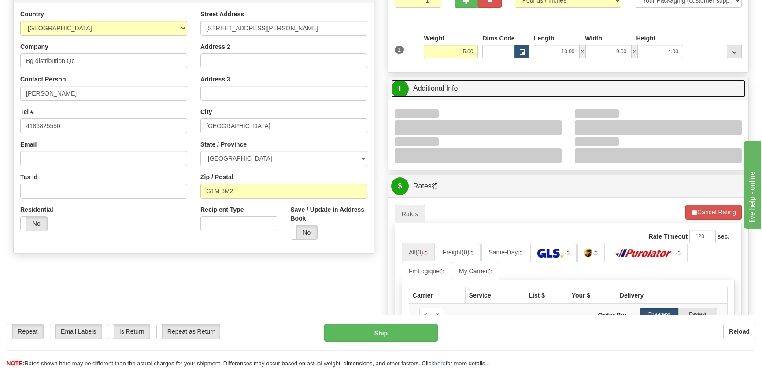
scroll to position [120, 0]
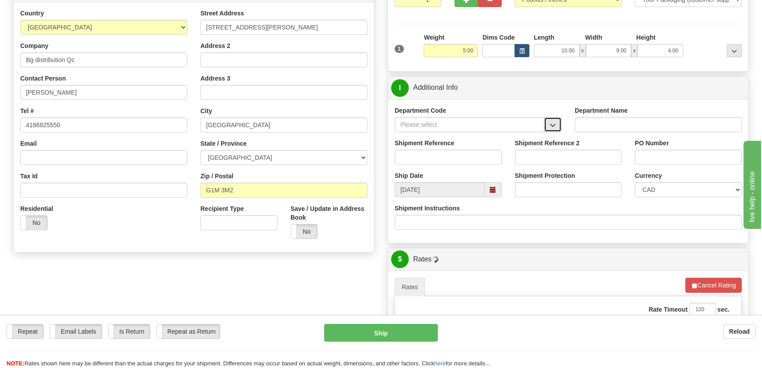
click at [550, 120] on button "button" at bounding box center [553, 124] width 18 height 15
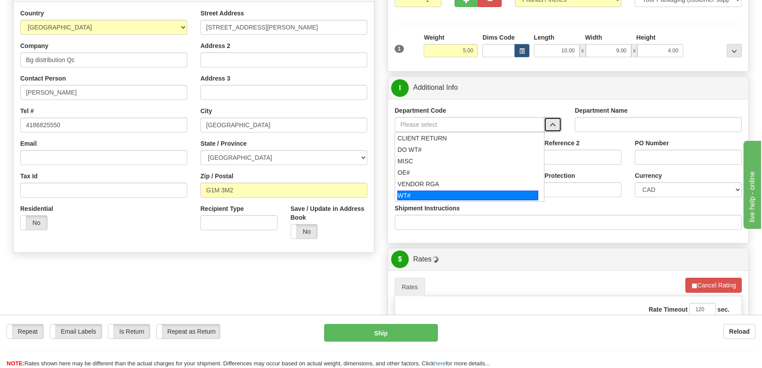
click at [416, 193] on div "WT#" at bounding box center [467, 196] width 141 height 10
type input "WT#"
type input "WAREHOUSE TRANSFERS"
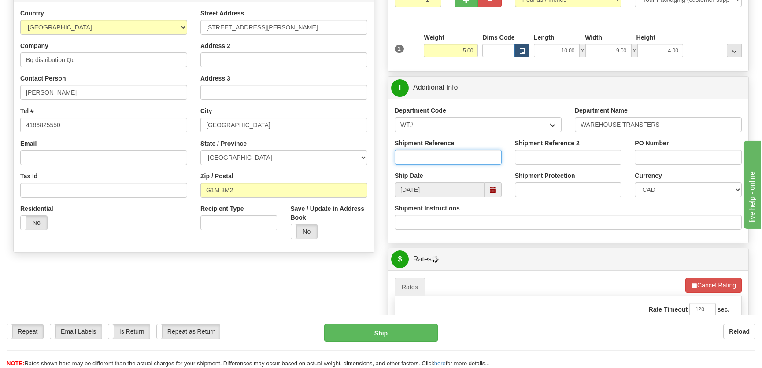
click at [425, 159] on input "Shipment Reference" at bounding box center [448, 157] width 107 height 15
type input "167447-00"
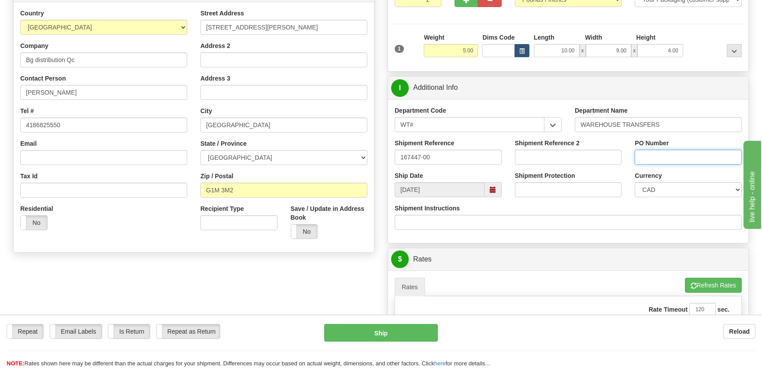
click at [653, 163] on input "PO Number" at bounding box center [688, 157] width 107 height 15
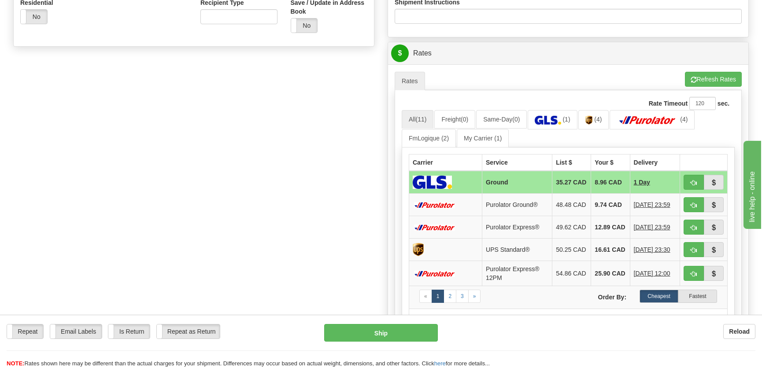
scroll to position [400, 0]
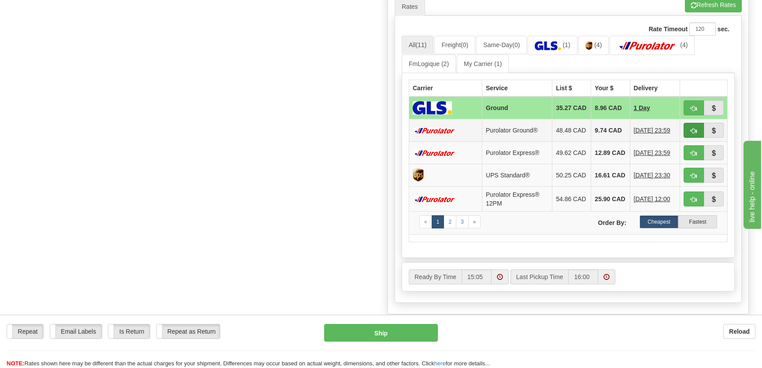
type input "."
click at [690, 131] on button "button" at bounding box center [693, 130] width 20 height 15
type input "260"
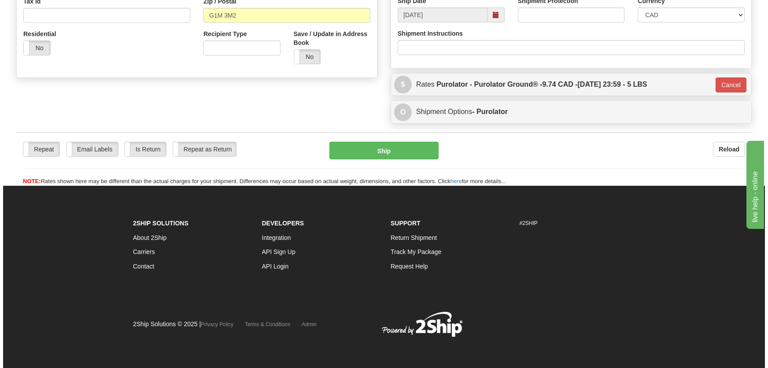
scroll to position [295, 0]
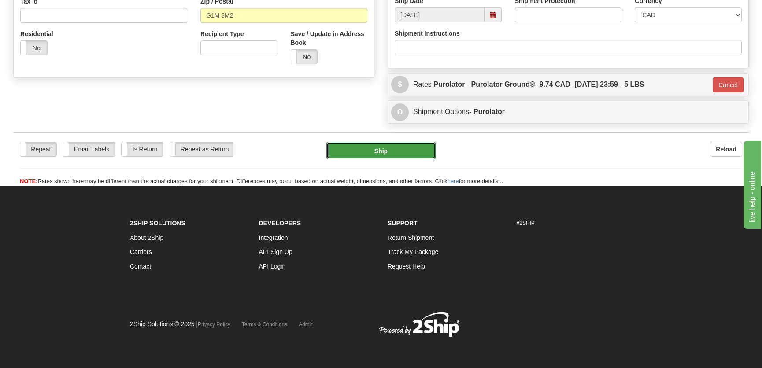
click at [407, 144] on button "Ship" at bounding box center [380, 151] width 109 height 18
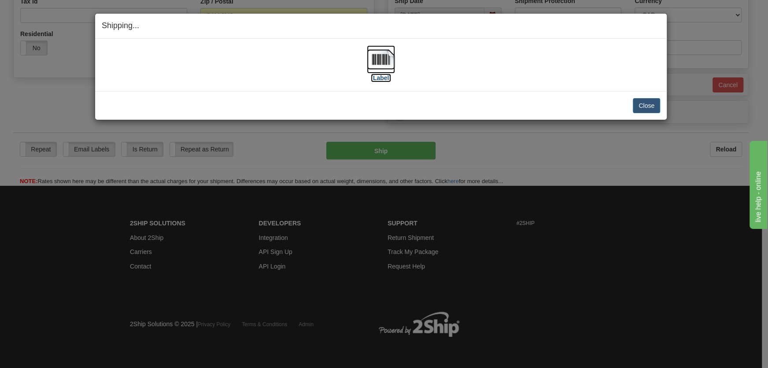
click at [367, 54] on img at bounding box center [381, 59] width 28 height 28
drag, startPoint x: 632, startPoint y: 108, endPoint x: 637, endPoint y: 107, distance: 4.9
click at [634, 108] on div "Close Cancel" at bounding box center [381, 105] width 558 height 15
click at [637, 107] on button "Close" at bounding box center [646, 105] width 27 height 15
